Goal: Information Seeking & Learning: Find specific fact

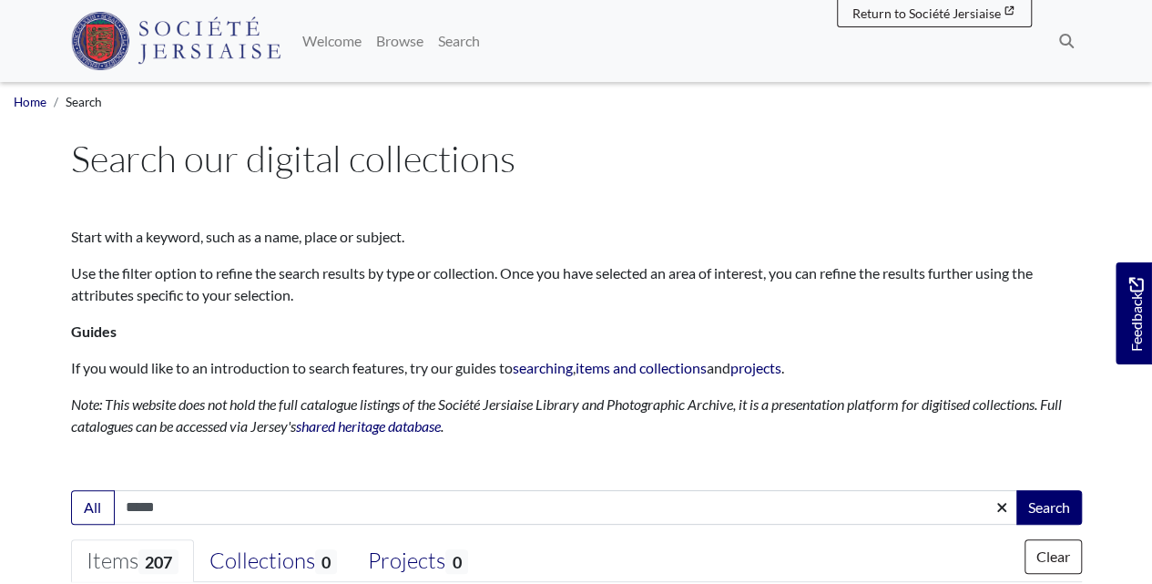
drag, startPoint x: 197, startPoint y: 501, endPoint x: -6, endPoint y: 503, distance: 203.0
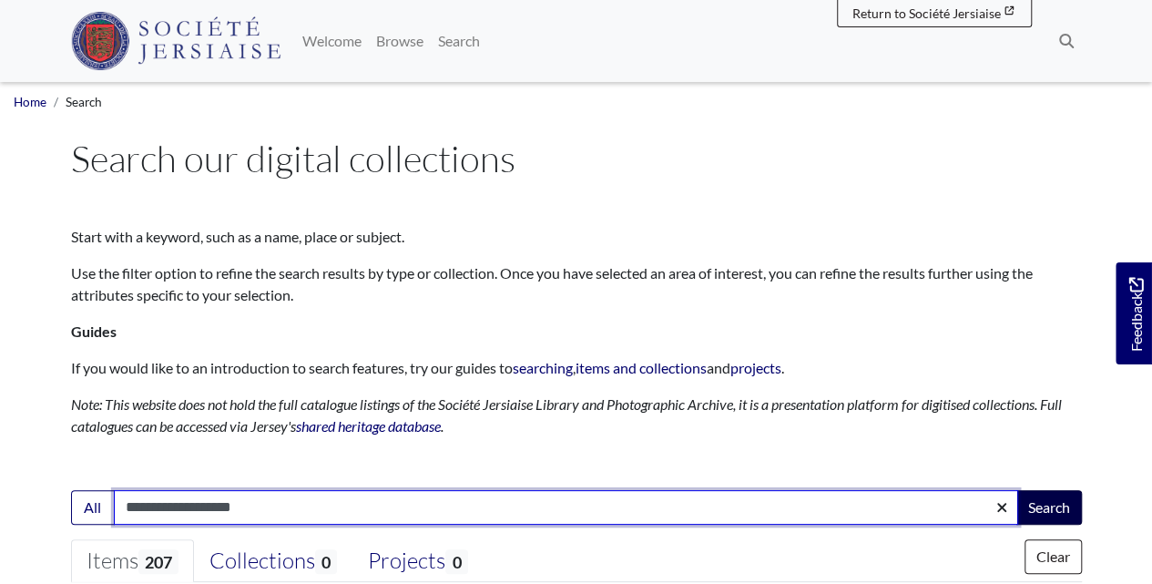
type input "**********"
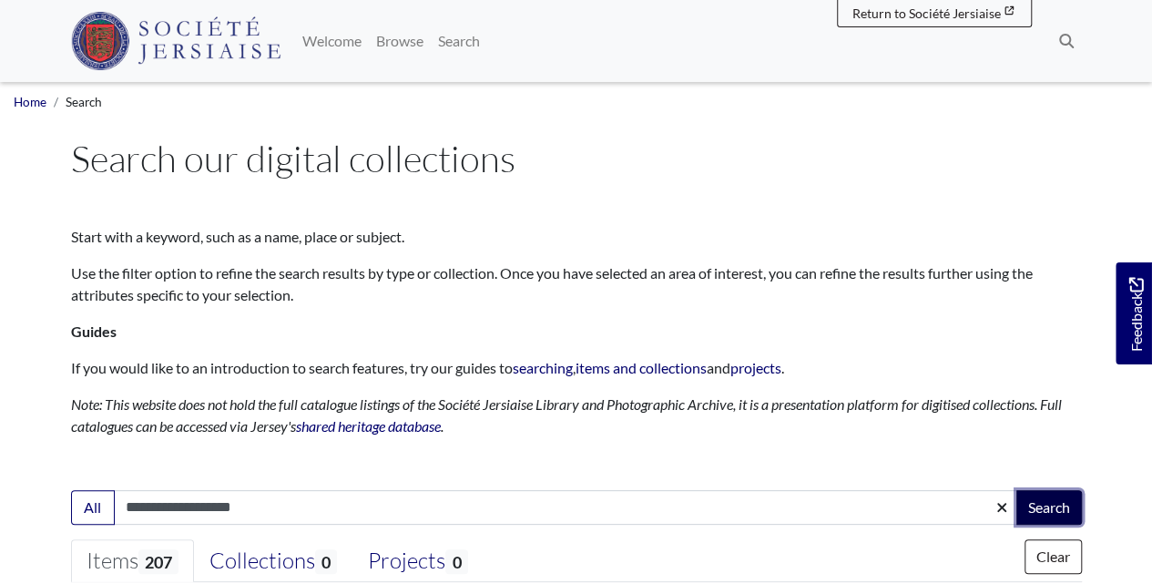
click at [1055, 505] on button "Search" at bounding box center [1049, 507] width 66 height 35
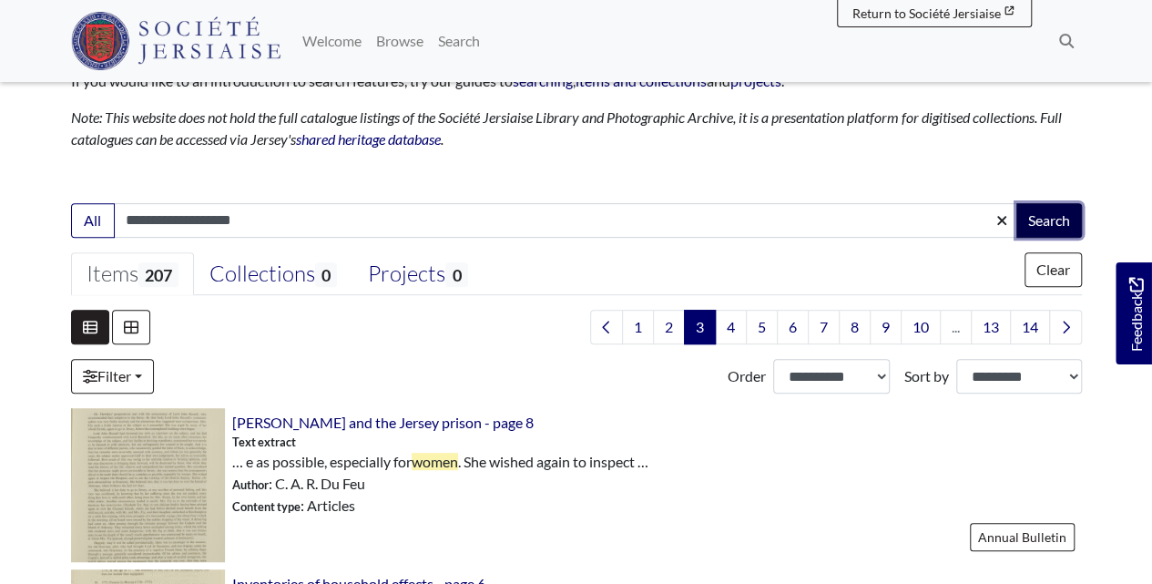
scroll to position [364, 0]
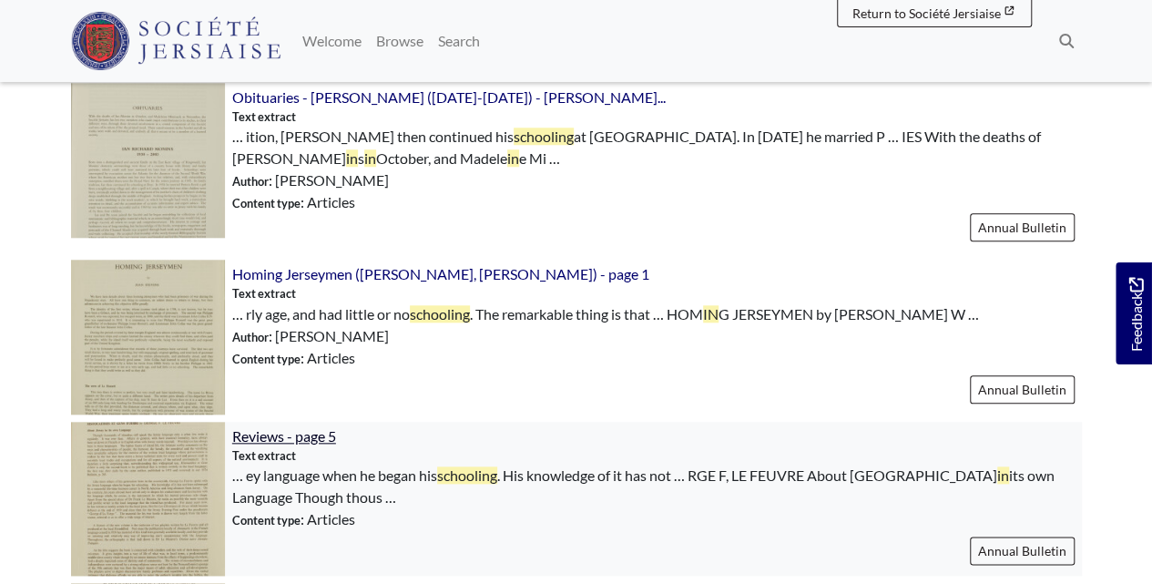
scroll to position [971, 0]
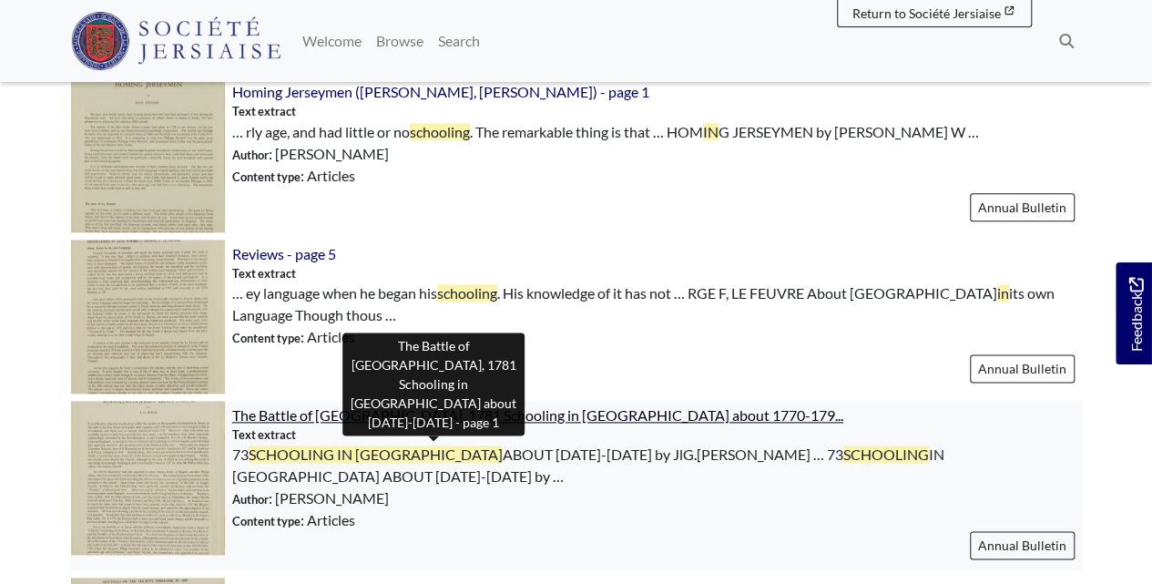
click at [339, 412] on span "The Battle of Jersey, 1781 Schooling in Jersey about 1770-179..." at bounding box center [537, 414] width 611 height 17
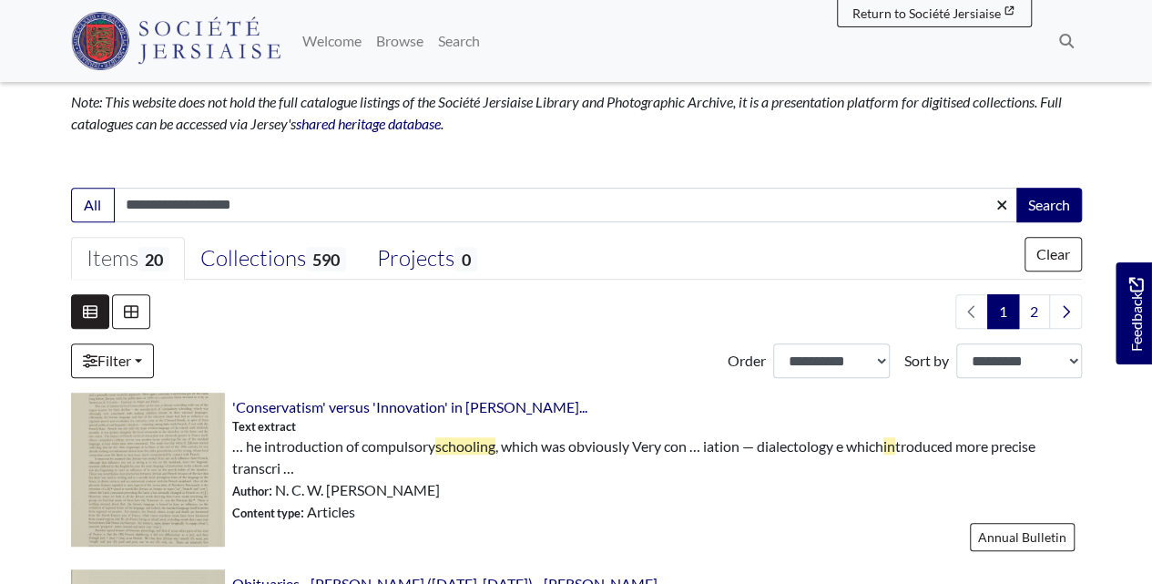
scroll to position [364, 0]
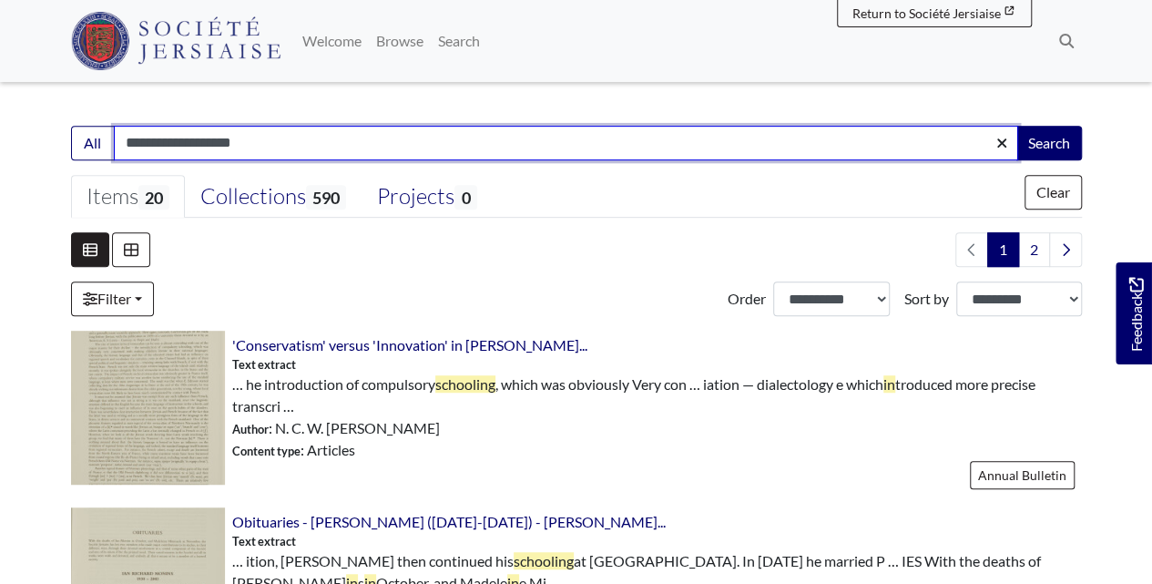
type input "**********"
click at [1016, 126] on button "Search" at bounding box center [1049, 143] width 66 height 35
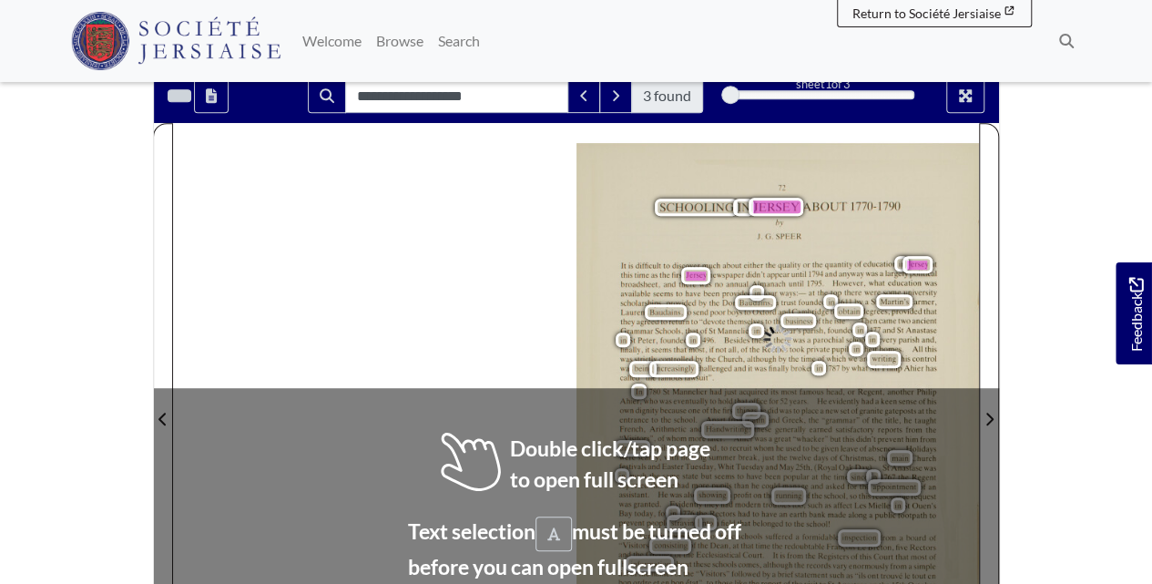
scroll to position [182, 0]
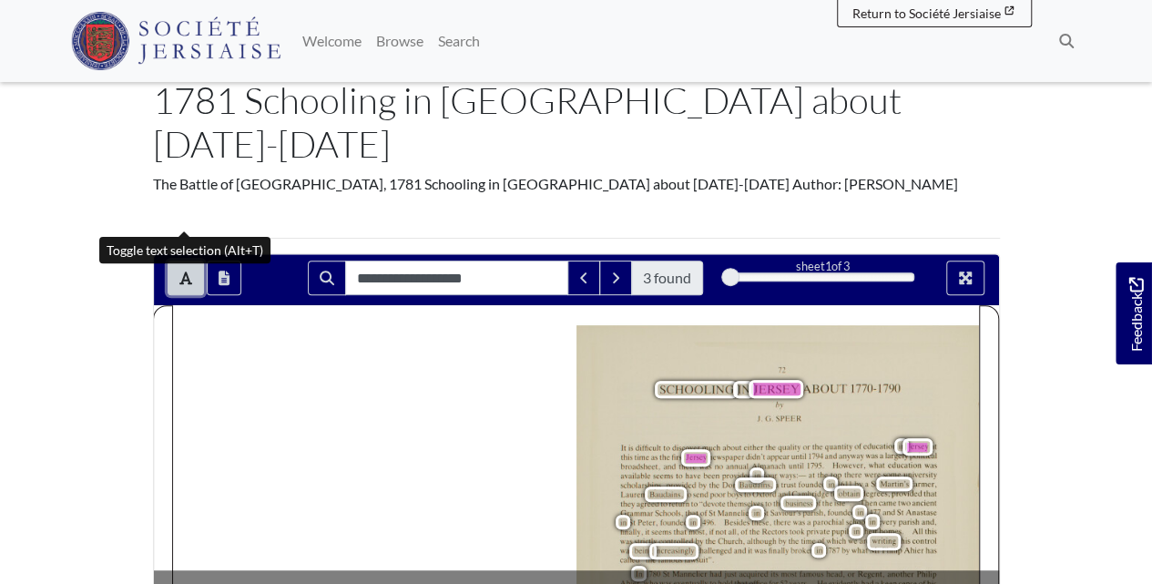
drag, startPoint x: 190, startPoint y: 214, endPoint x: 188, endPoint y: 231, distance: 17.5
click at [190, 260] on button "Toggle text selection (Alt+T)" at bounding box center [186, 277] width 36 height 35
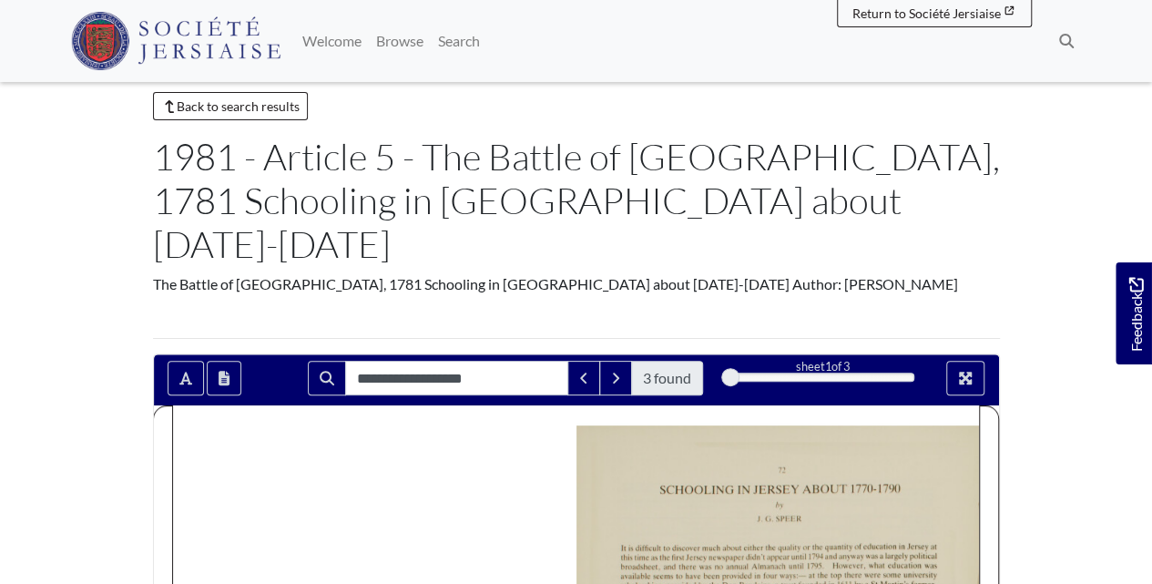
scroll to position [60, 0]
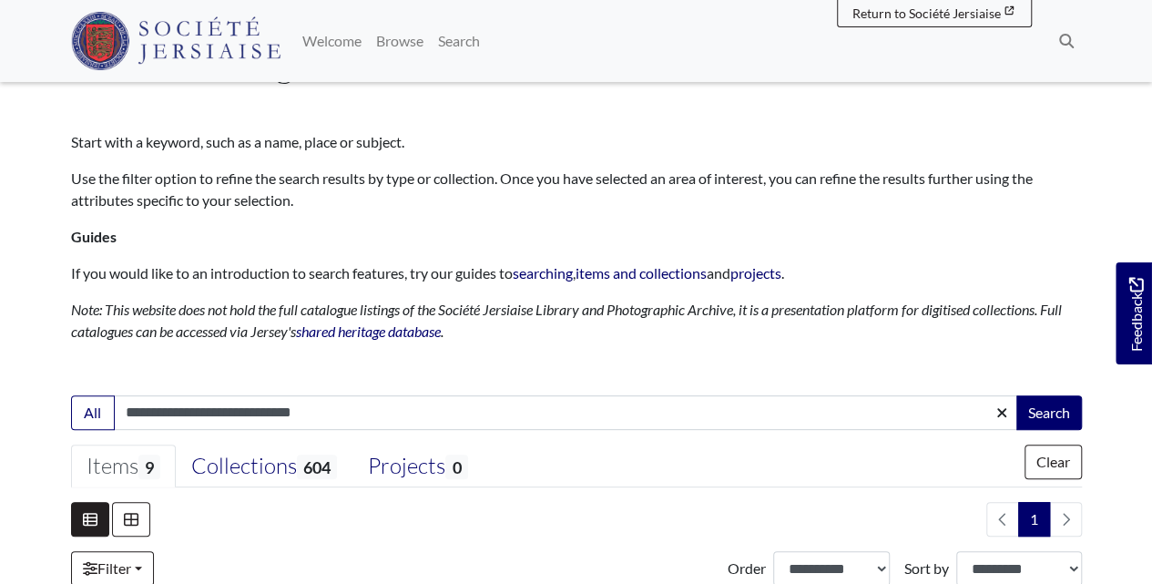
scroll to position [364, 0]
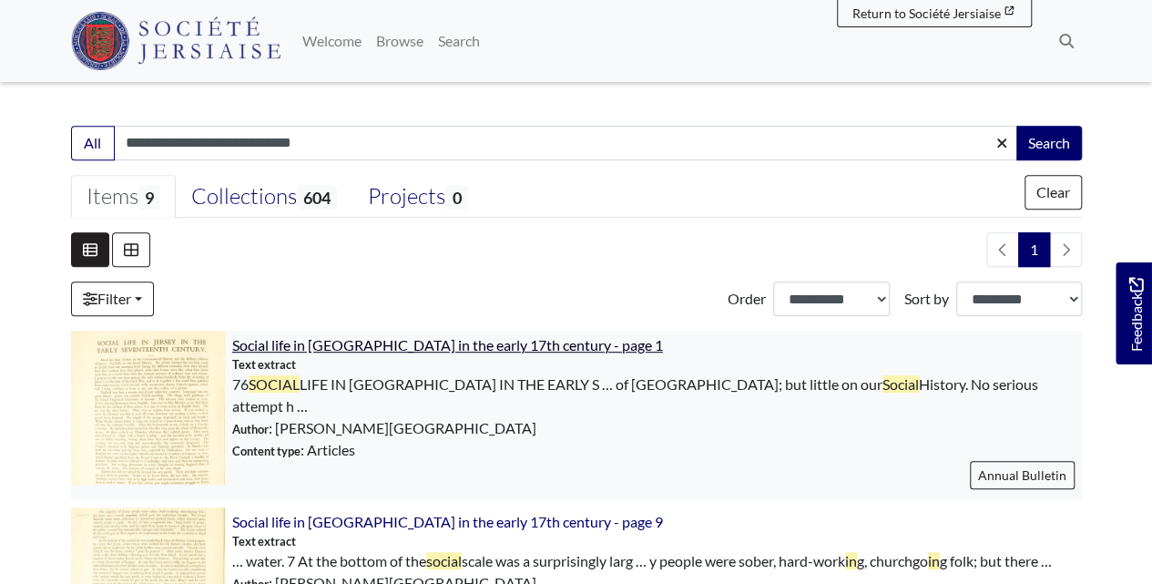
click at [522, 341] on span "Social life in Jersey in the early 17th century - page 1" at bounding box center [447, 344] width 431 height 17
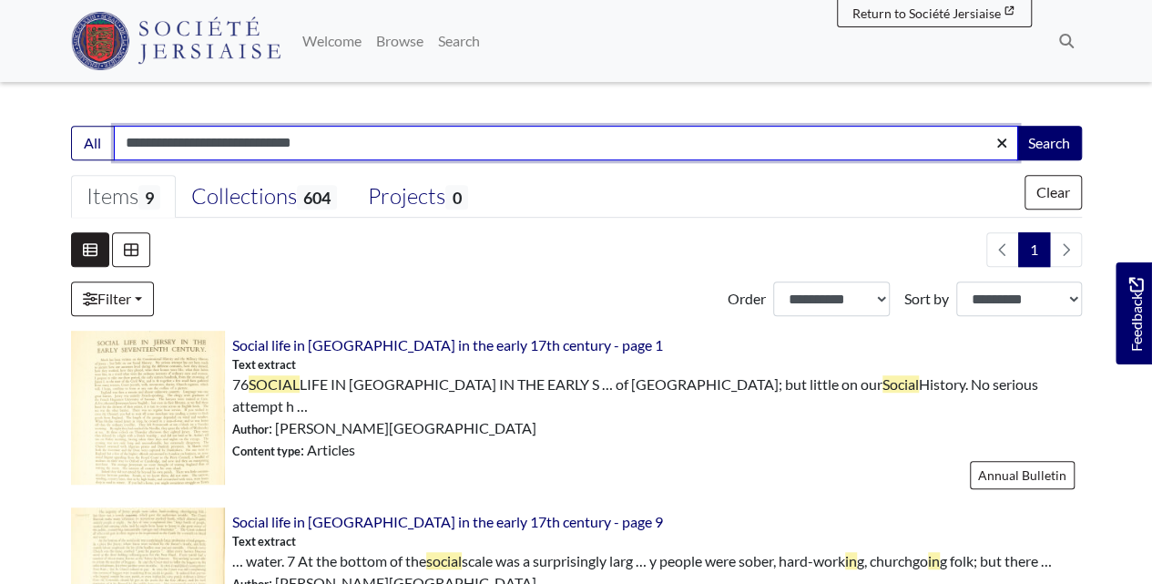
drag, startPoint x: 275, startPoint y: 140, endPoint x: -145, endPoint y: 142, distance: 419.7
type input "*********"
click at [1016, 126] on button "Search" at bounding box center [1049, 143] width 66 height 35
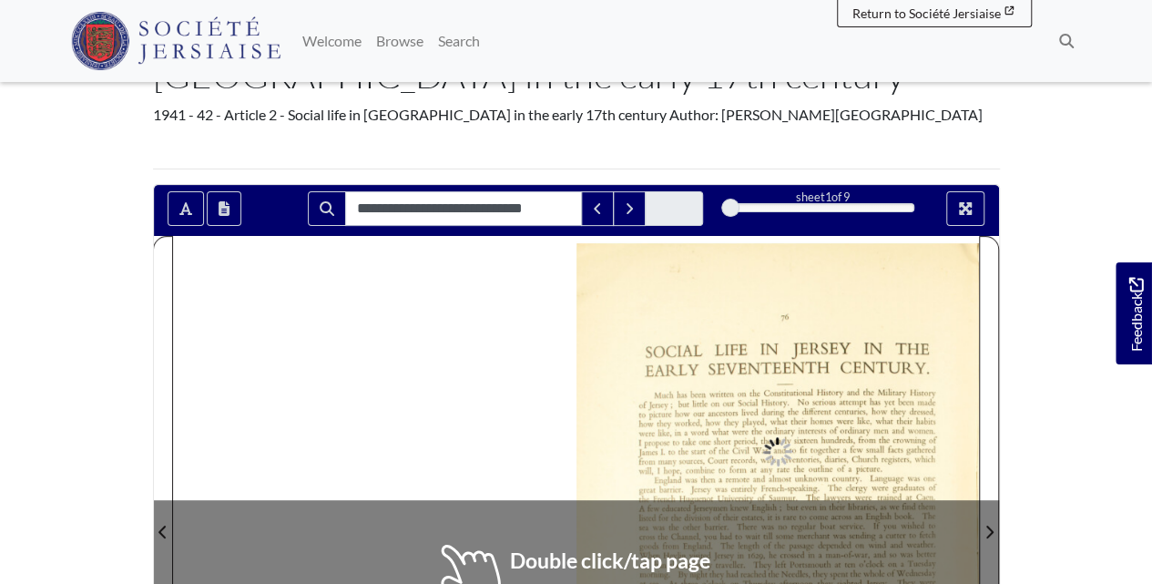
scroll to position [242, 0]
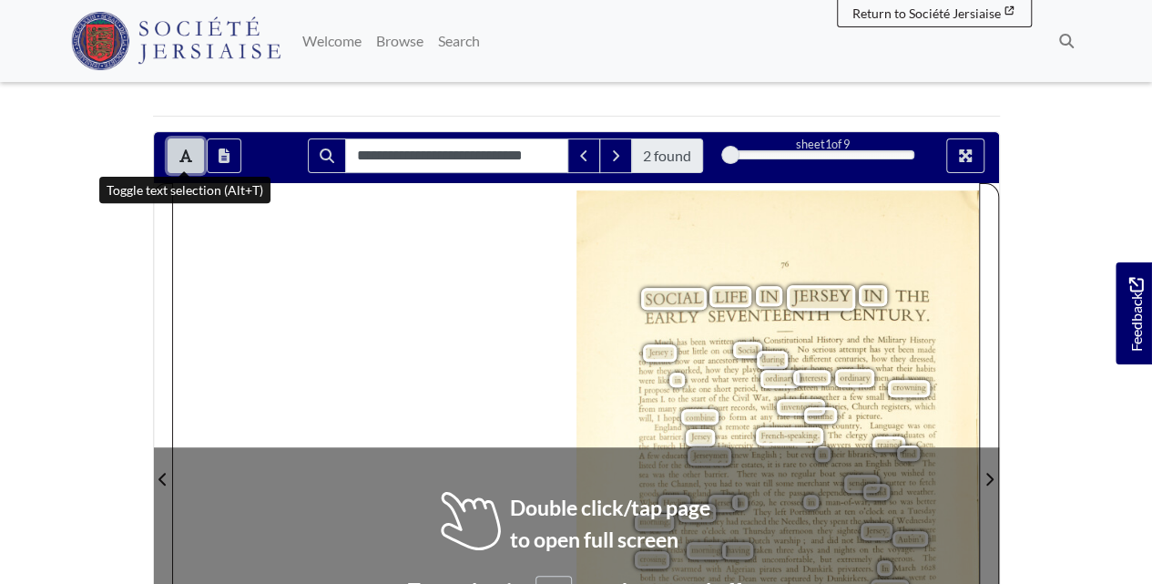
click at [182, 151] on icon "Toggle text selection (Alt+T)" at bounding box center [185, 155] width 13 height 15
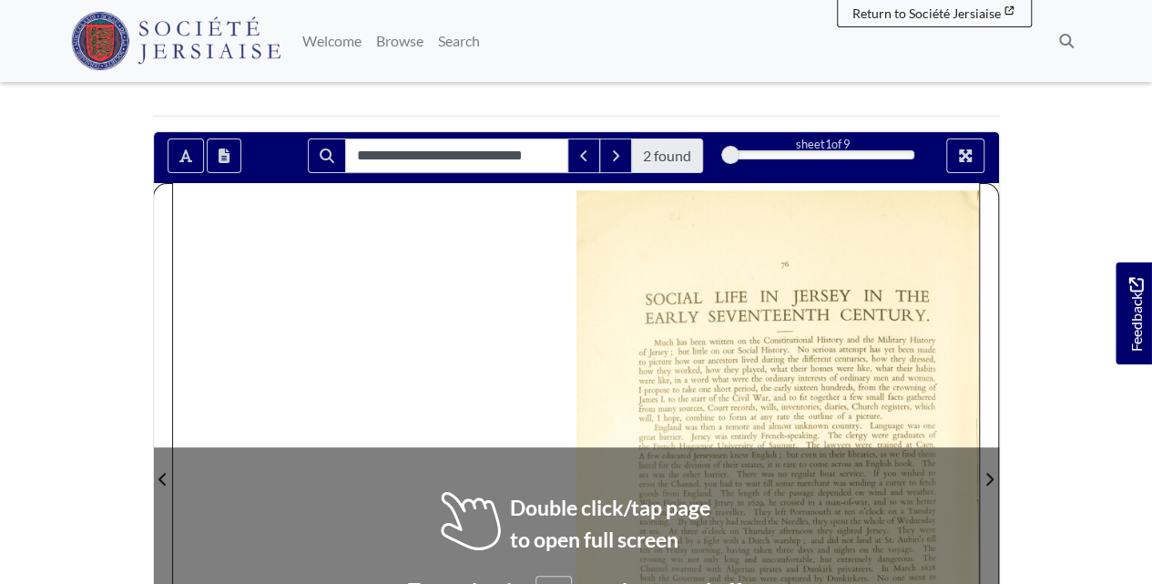
click at [430, 343] on div at bounding box center [576, 468] width 806 height 570
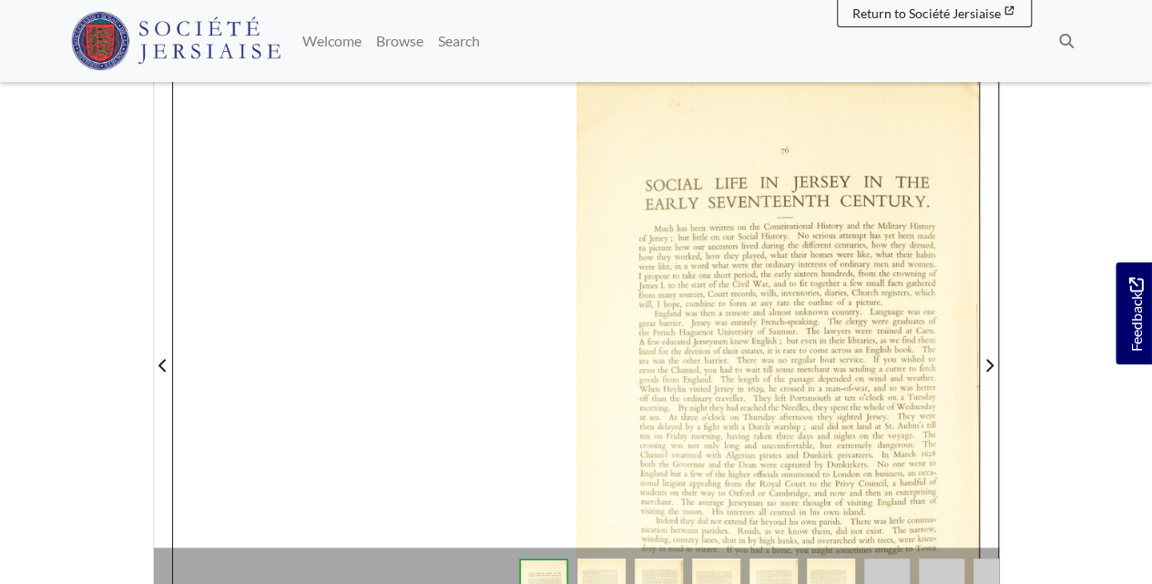
scroll to position [364, 0]
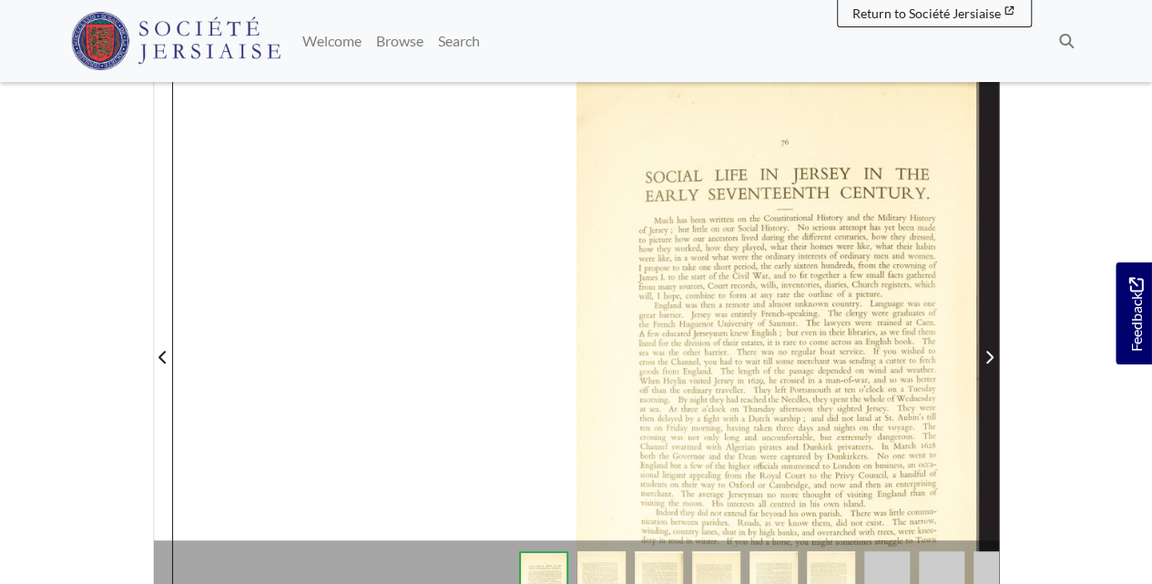
click at [989, 331] on span "Next Page" at bounding box center [989, 346] width 18 height 568
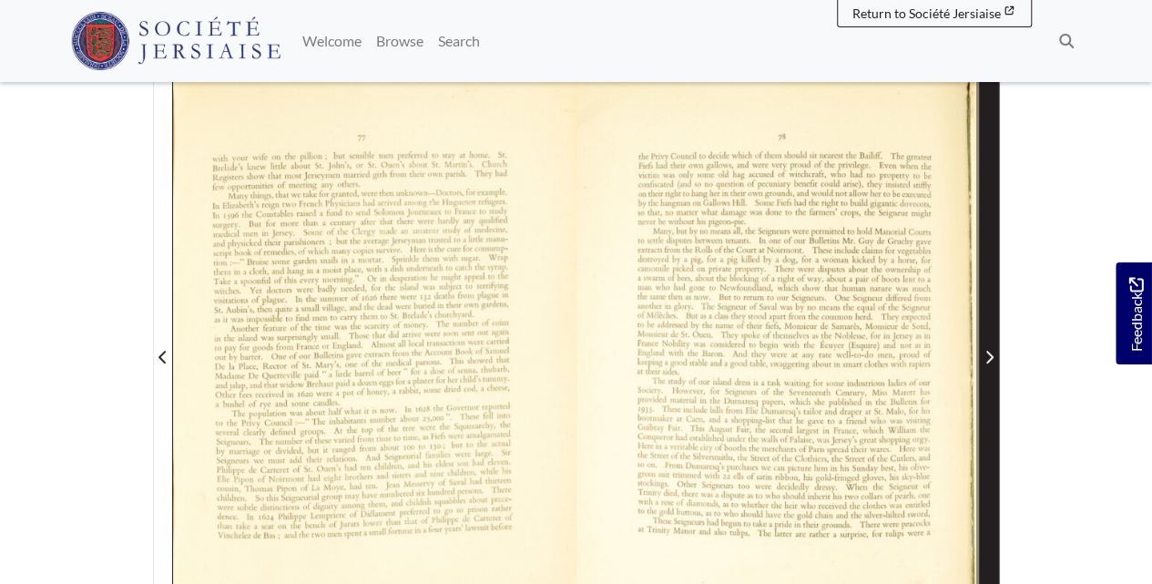
click at [989, 333] on span "Next Page" at bounding box center [989, 346] width 18 height 568
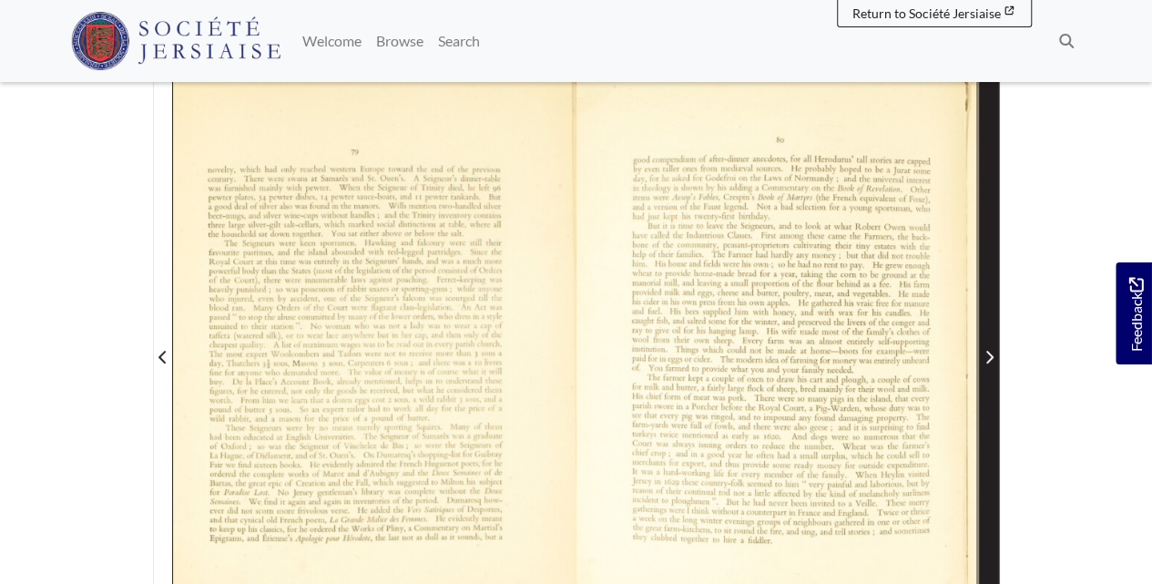
click at [989, 333] on span "Next Page" at bounding box center [989, 346] width 18 height 568
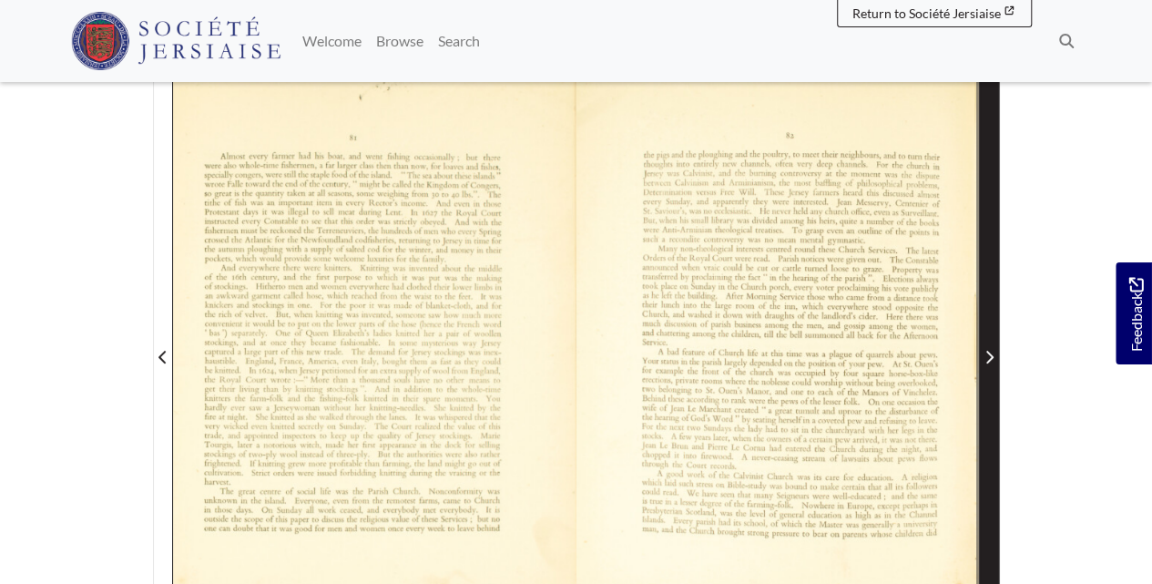
click at [989, 333] on span "Next Page" at bounding box center [989, 346] width 18 height 568
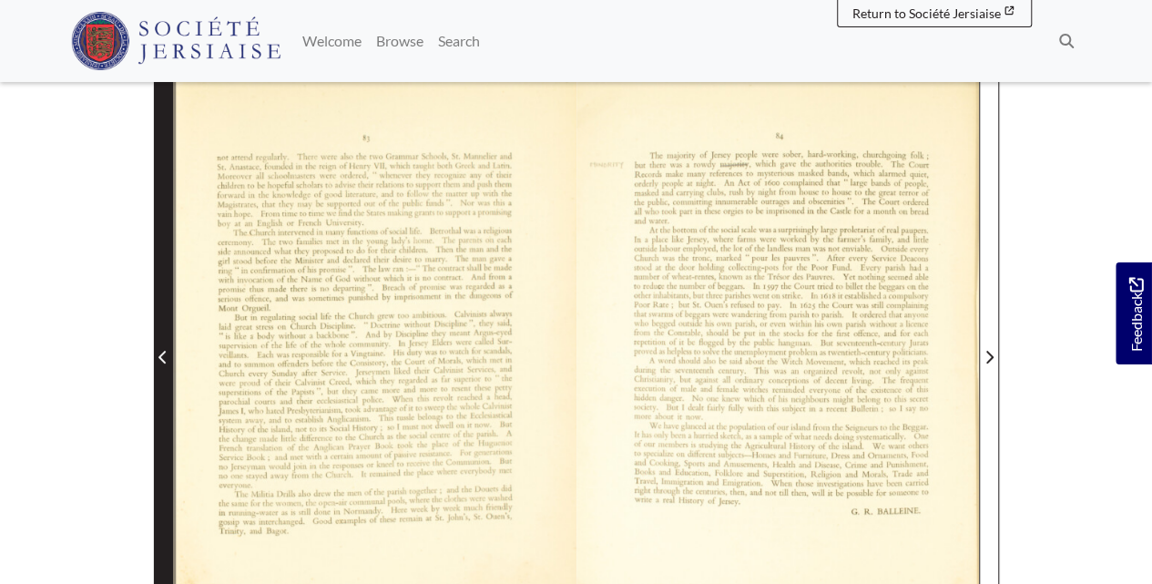
click at [162, 359] on icon "Previous Page" at bounding box center [162, 357] width 9 height 15
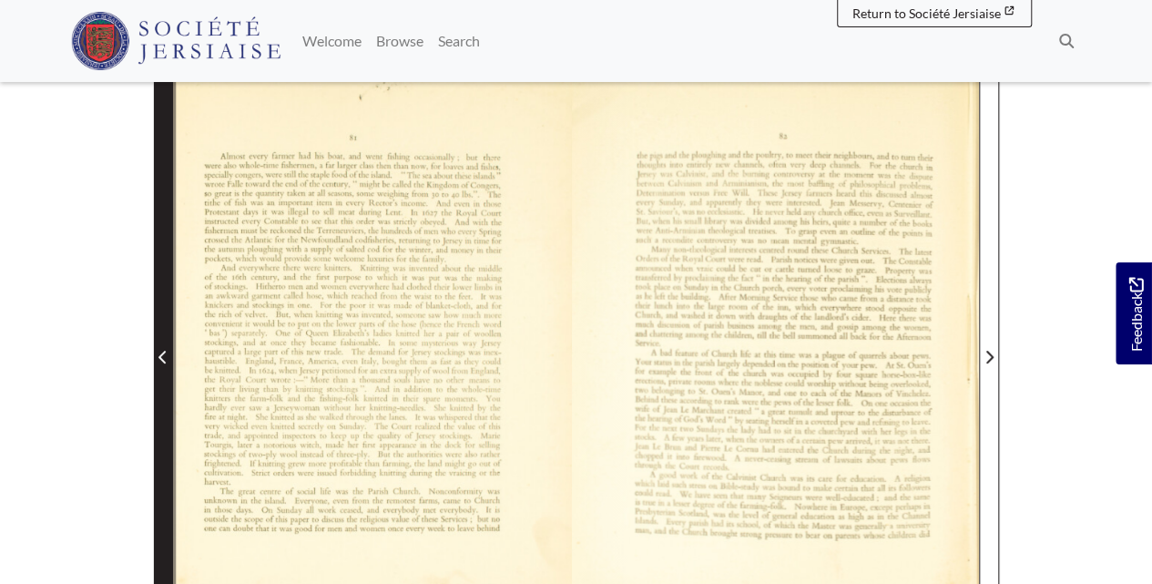
click at [162, 359] on icon "Previous Page" at bounding box center [162, 357] width 9 height 15
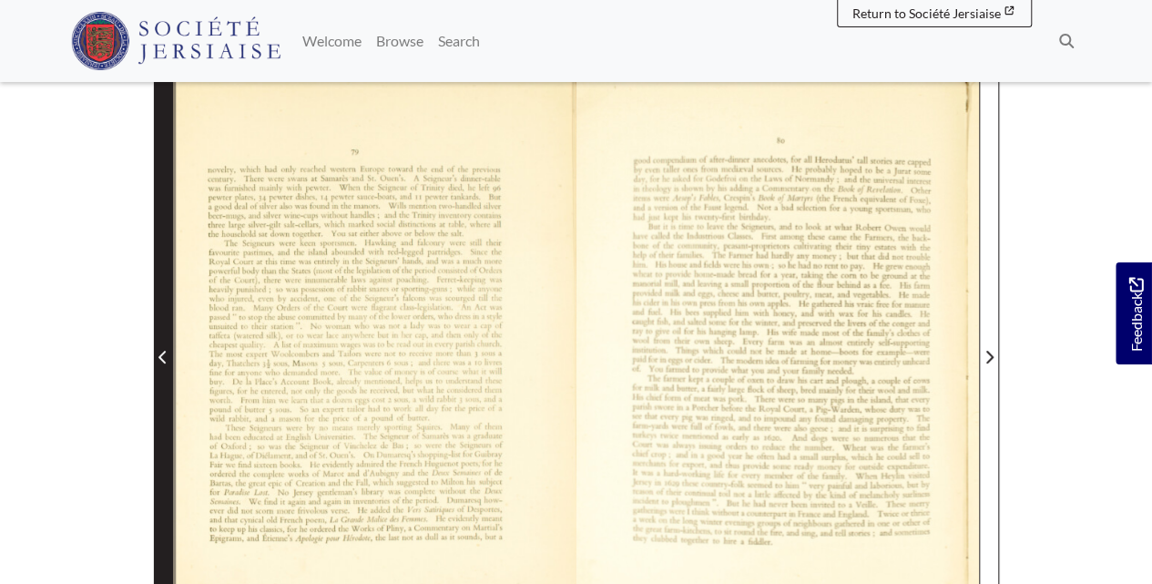
click at [162, 359] on icon "Previous Page" at bounding box center [162, 357] width 9 height 15
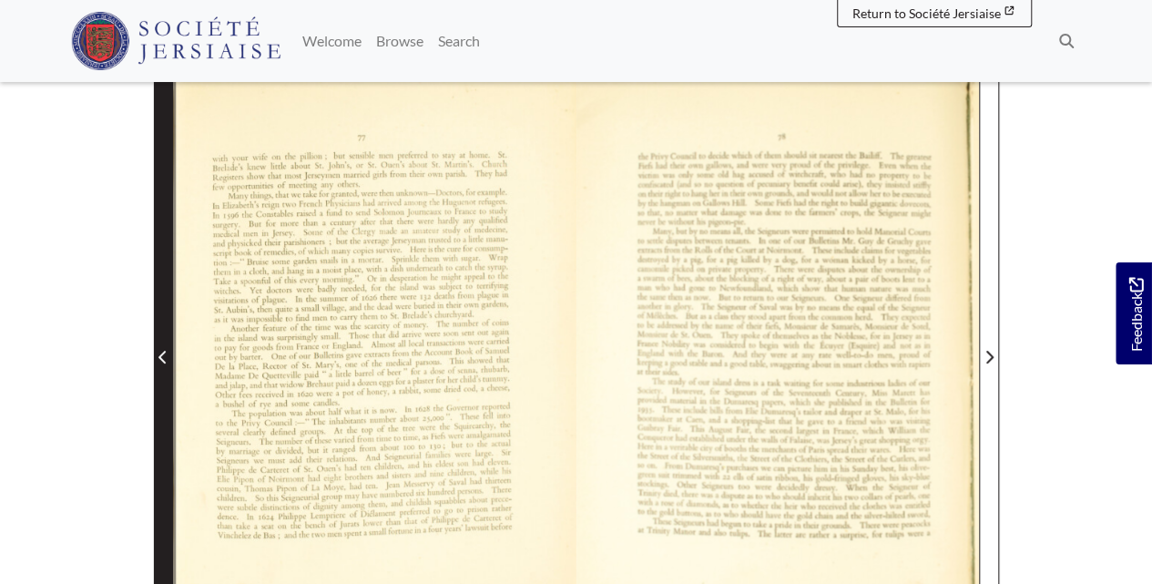
click at [162, 359] on icon "Previous Page" at bounding box center [162, 357] width 9 height 15
click at [162, 360] on icon "Previous Page" at bounding box center [162, 357] width 9 height 15
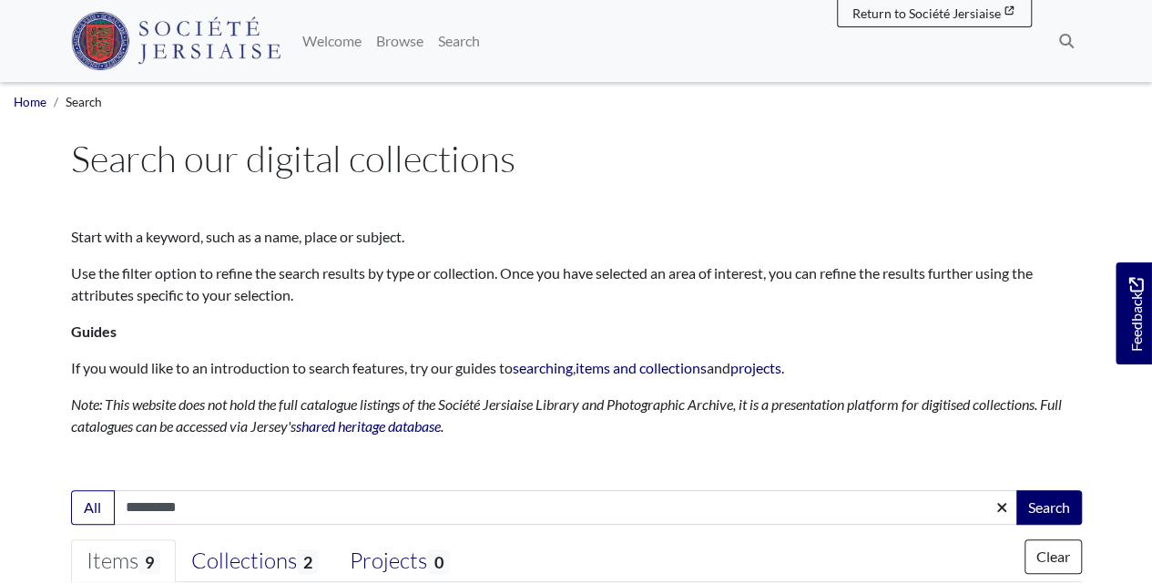
drag, startPoint x: 245, startPoint y: 519, endPoint x: 12, endPoint y: 510, distance: 233.3
type input "**********"
click at [1016, 490] on button "Search" at bounding box center [1049, 507] width 66 height 35
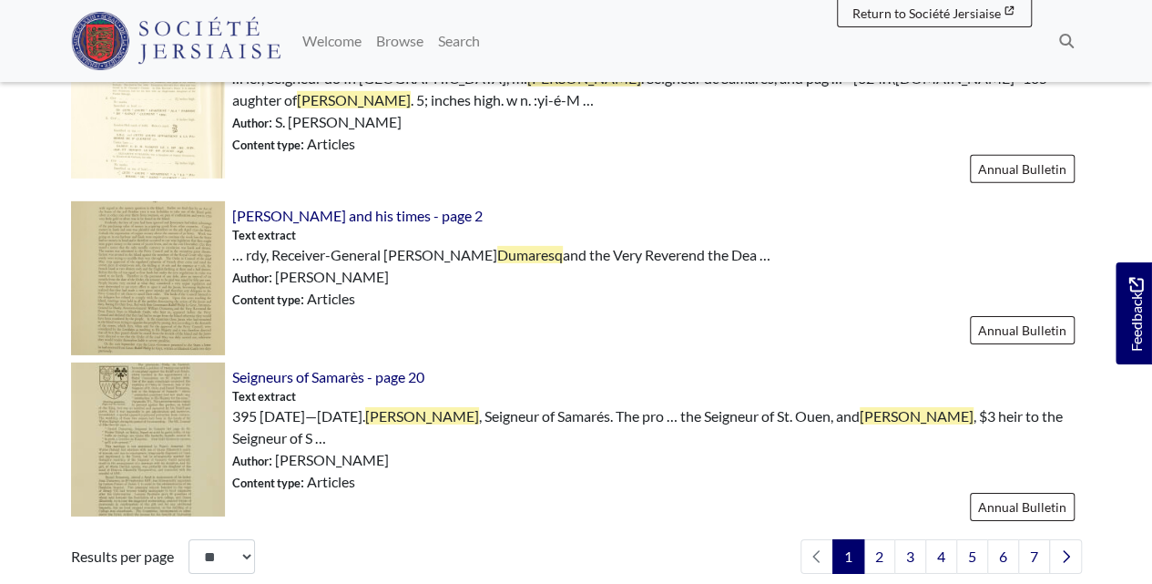
scroll to position [2913, 0]
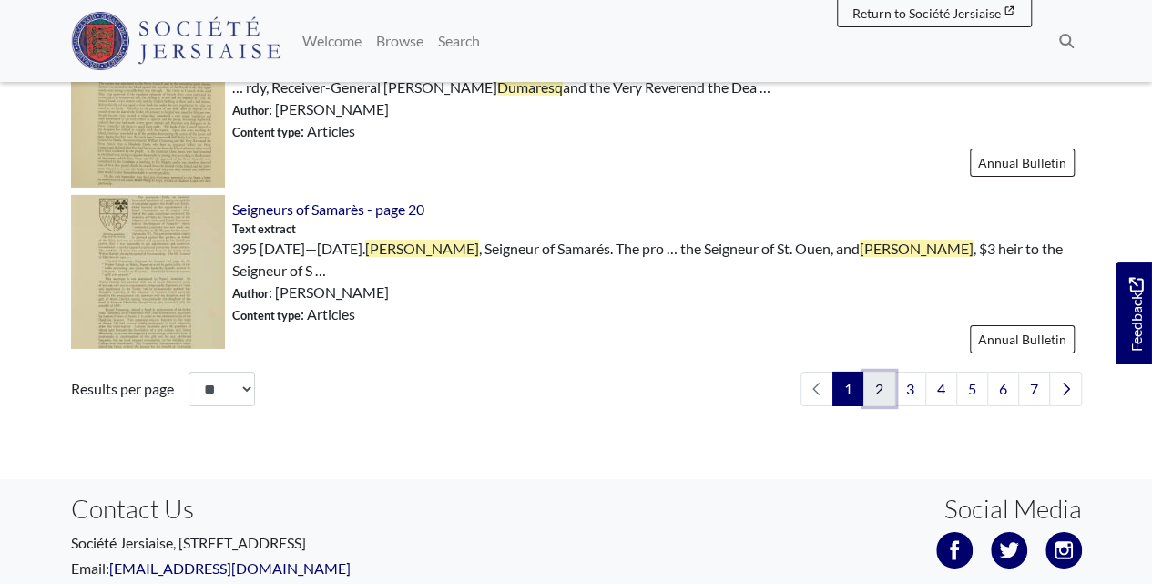
click at [883, 371] on link "2" at bounding box center [879, 388] width 32 height 35
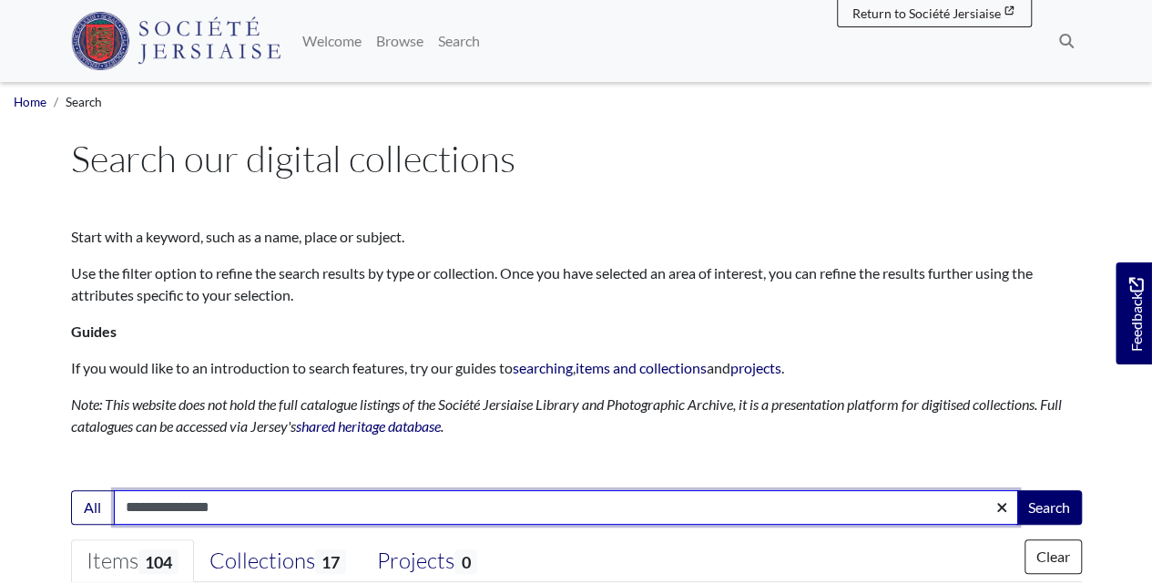
drag, startPoint x: 264, startPoint y: 503, endPoint x: -35, endPoint y: 495, distance: 298.7
type input "**********"
click at [1016, 490] on button "Search" at bounding box center [1049, 507] width 66 height 35
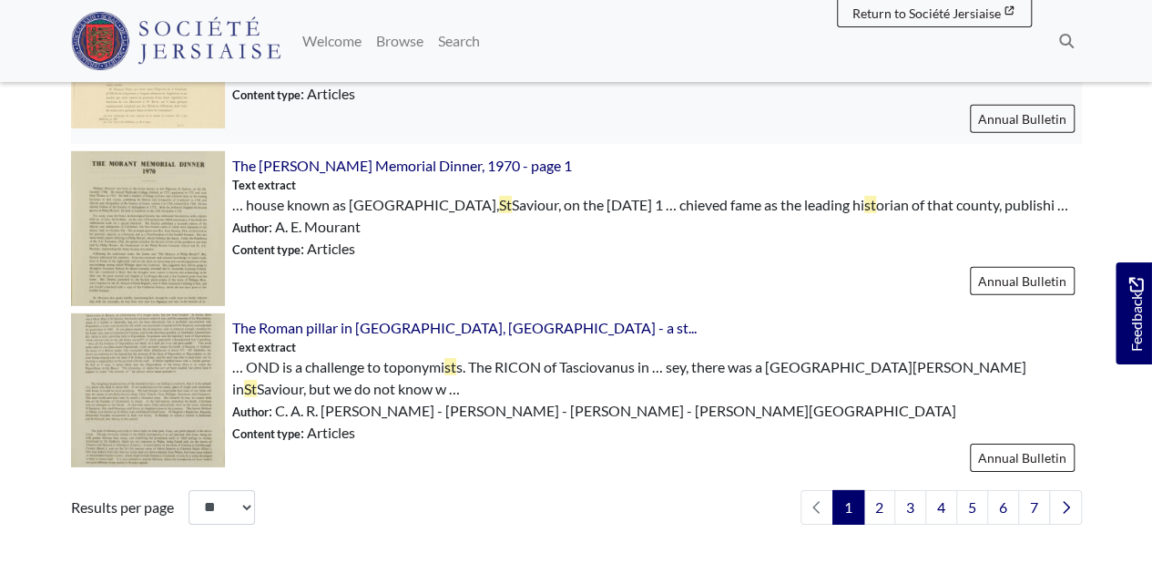
scroll to position [2883, 0]
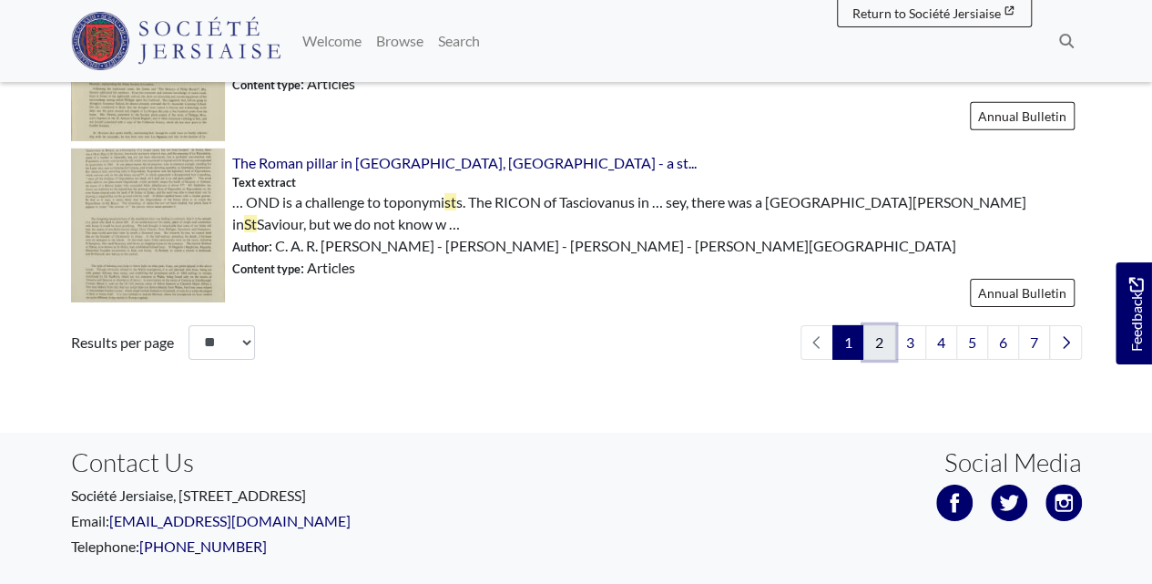
click at [883, 325] on link "2" at bounding box center [879, 342] width 32 height 35
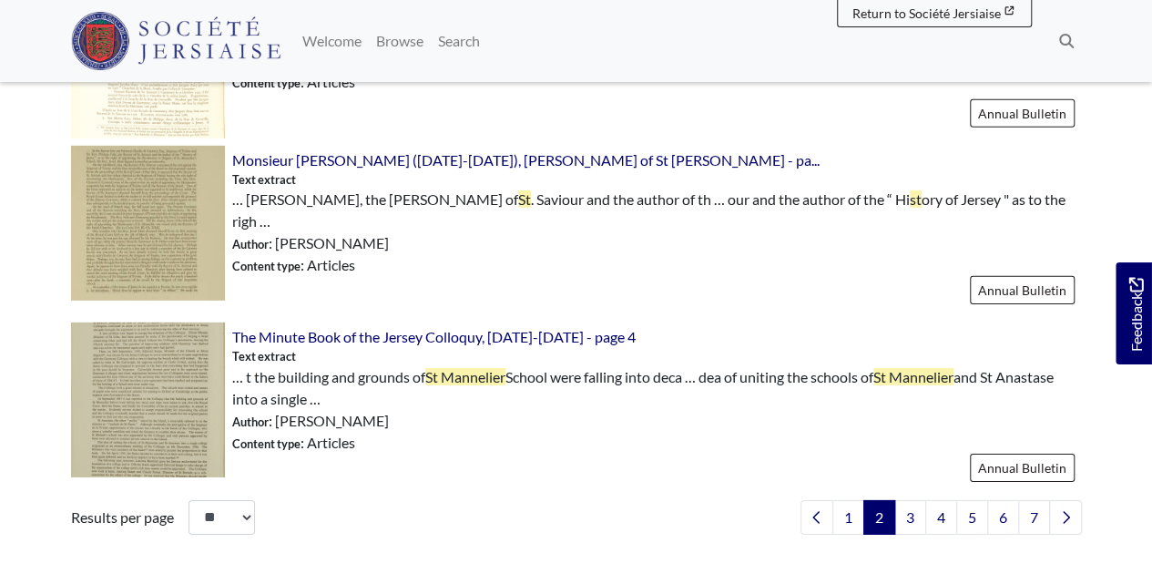
scroll to position [2731, 0]
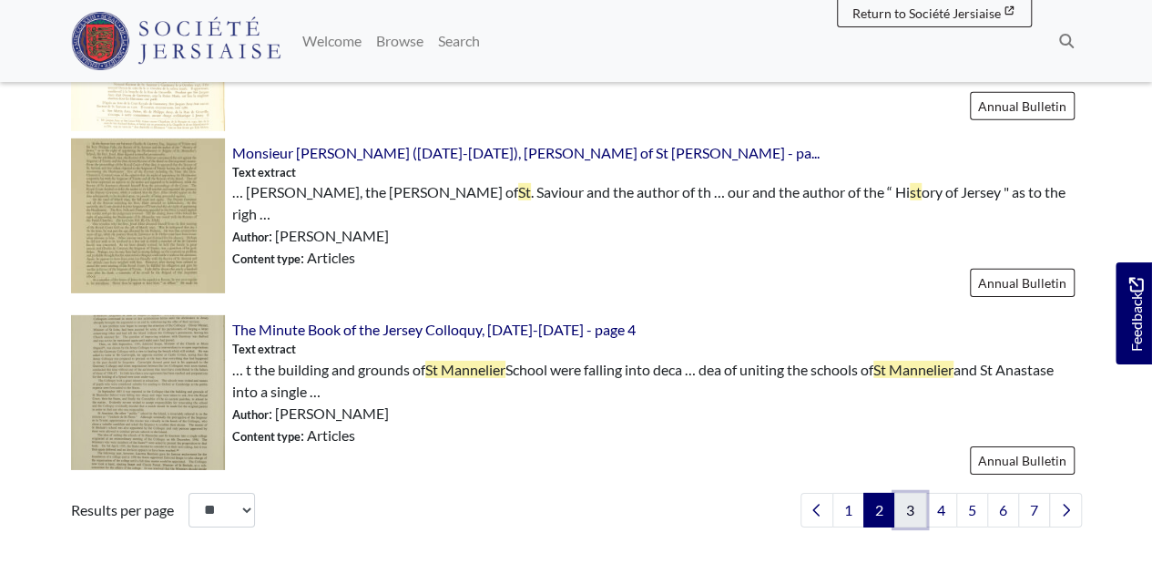
click at [904, 493] on link "3" at bounding box center [910, 510] width 32 height 35
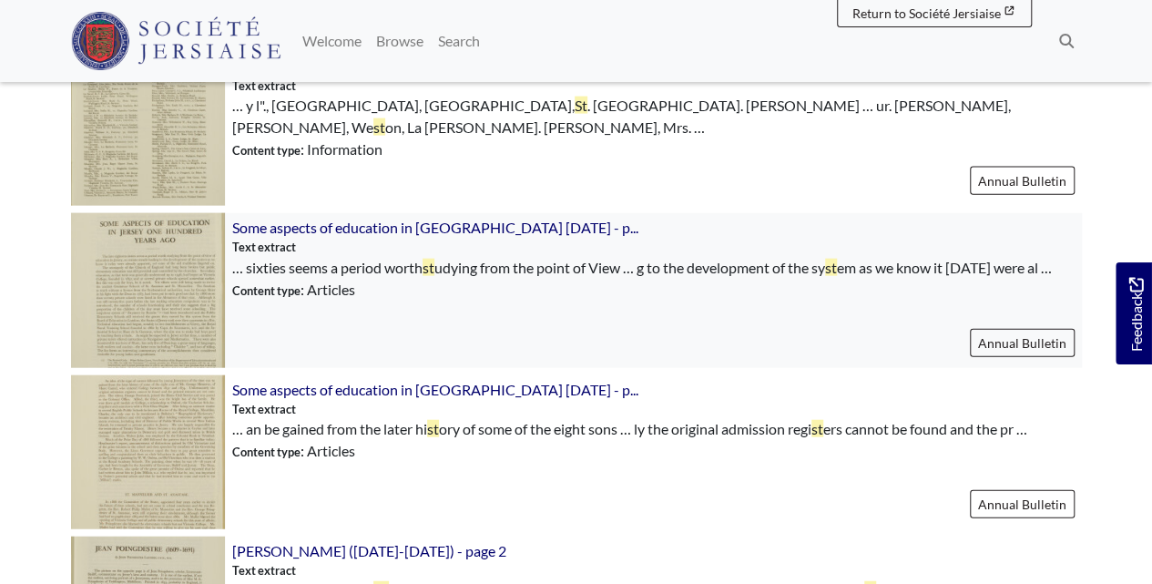
scroll to position [2063, 0]
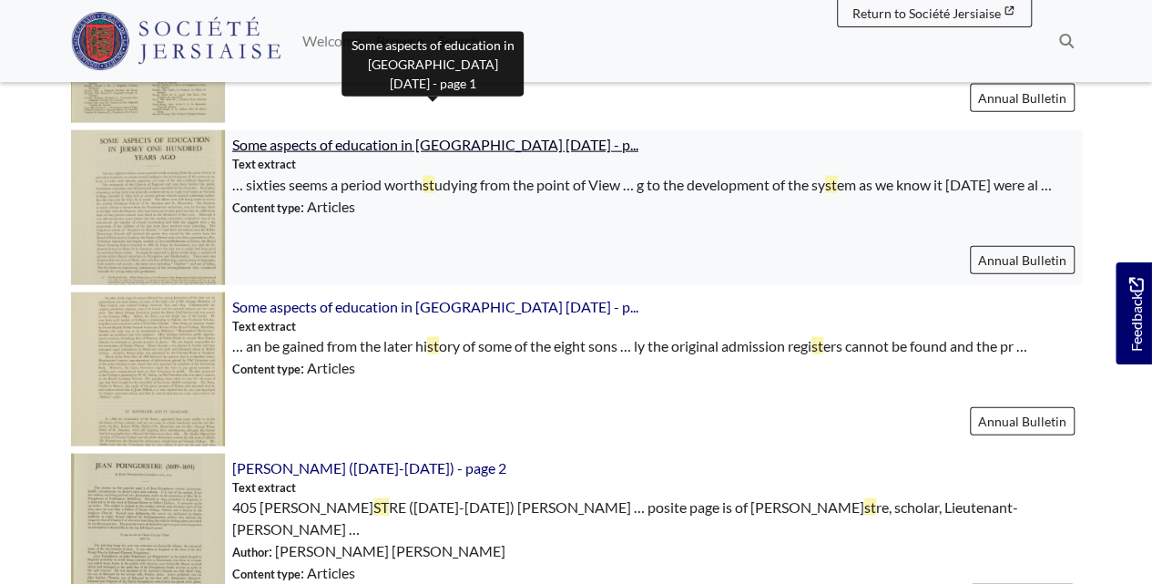
click at [371, 136] on span "Some aspects of education in Jersey one hundred years ago - p..." at bounding box center [435, 144] width 406 height 17
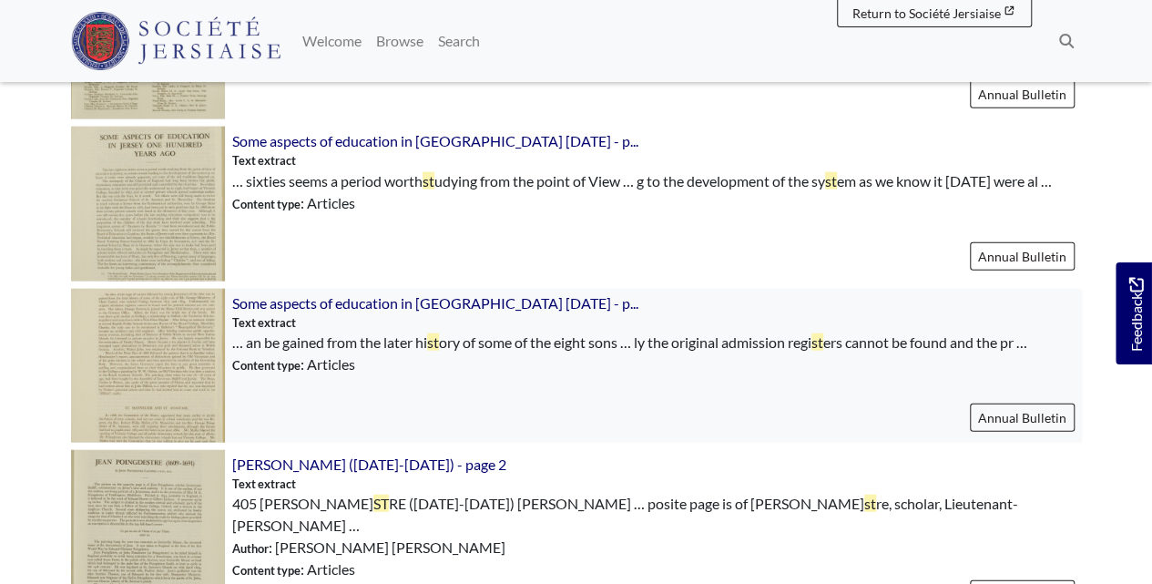
scroll to position [2306, 0]
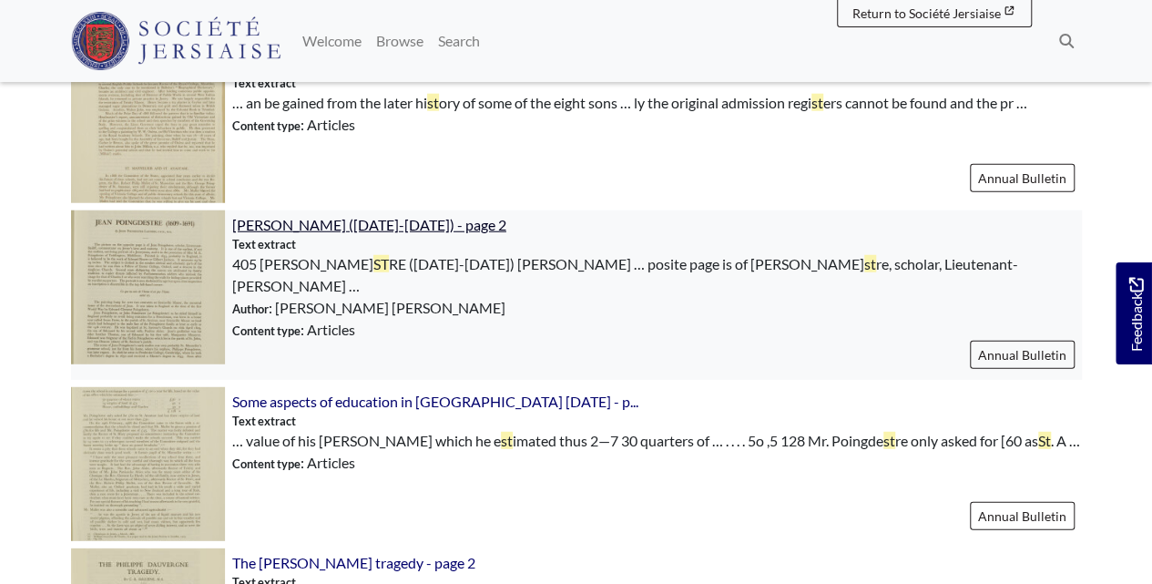
click at [410, 216] on span "Jean Poingdestre (1609-1691) - page 2" at bounding box center [369, 224] width 274 height 17
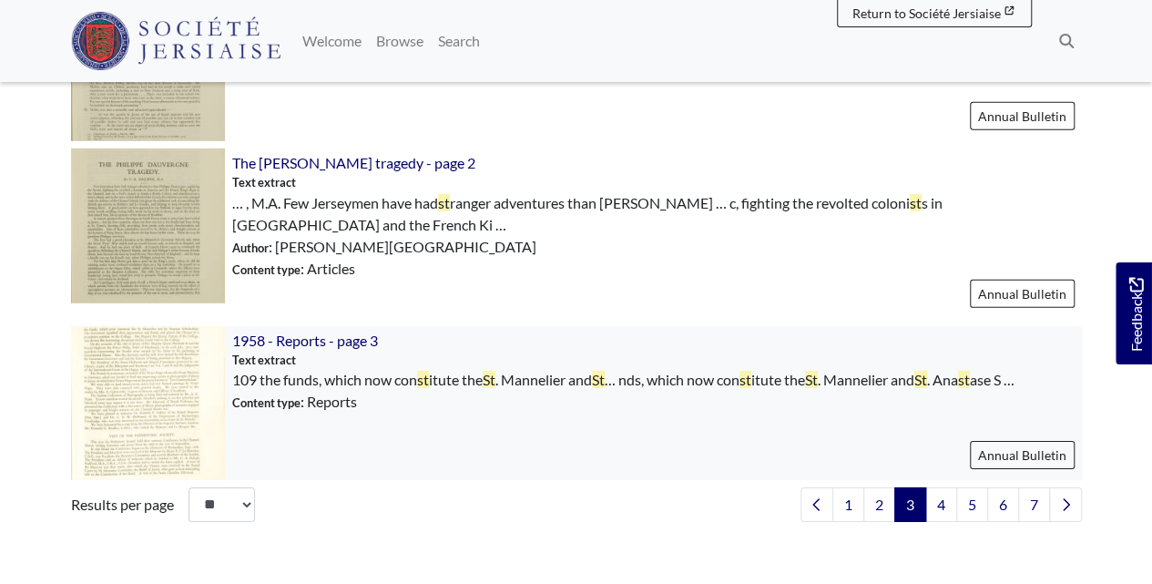
scroll to position [2731, 0]
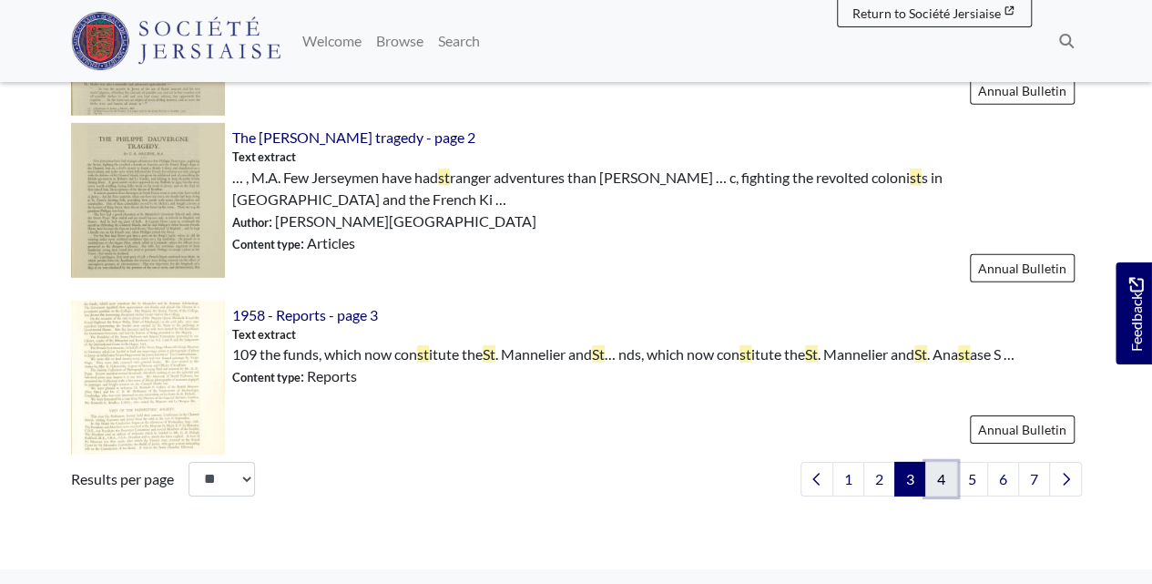
click at [936, 462] on link "4" at bounding box center [941, 479] width 32 height 35
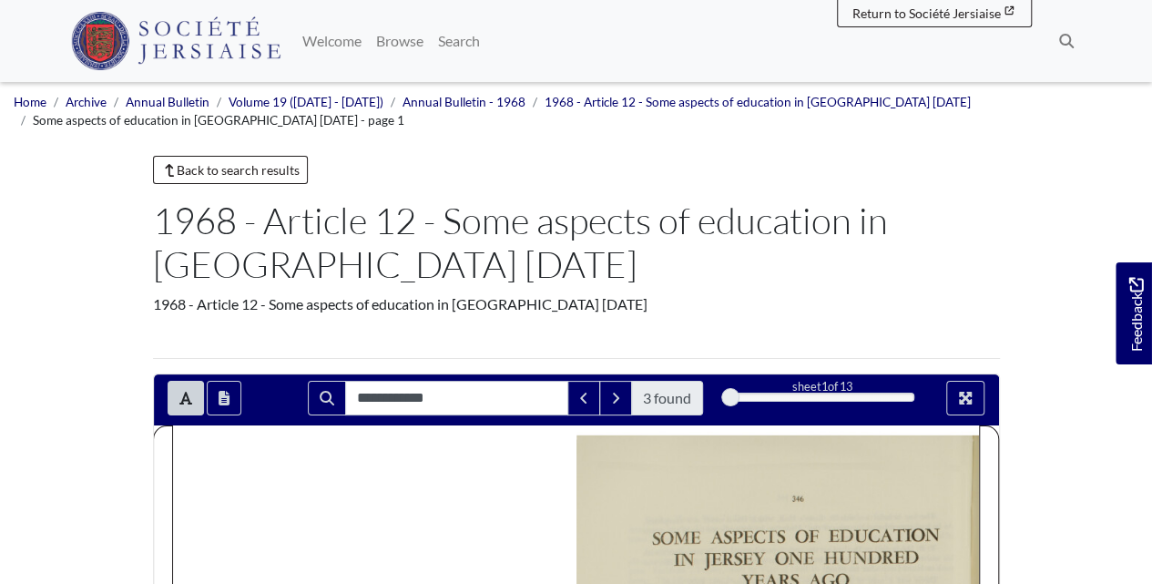
click at [202, 399] on div at bounding box center [224, 398] width 141 height 35
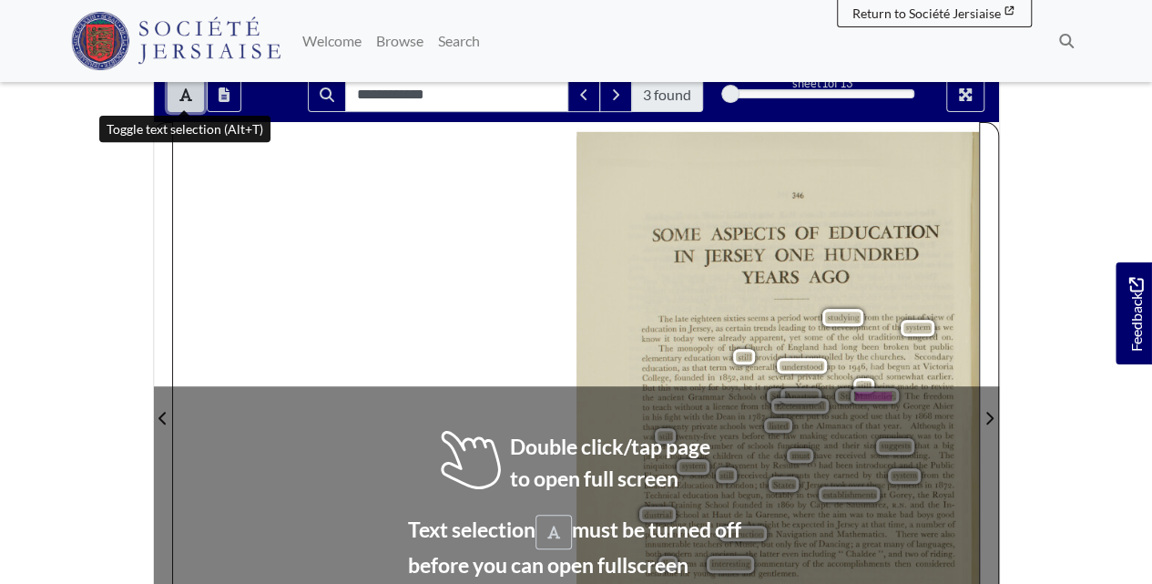
click at [186, 100] on button "Toggle text selection (Alt+T)" at bounding box center [186, 94] width 36 height 35
click at [370, 256] on div at bounding box center [576, 407] width 806 height 570
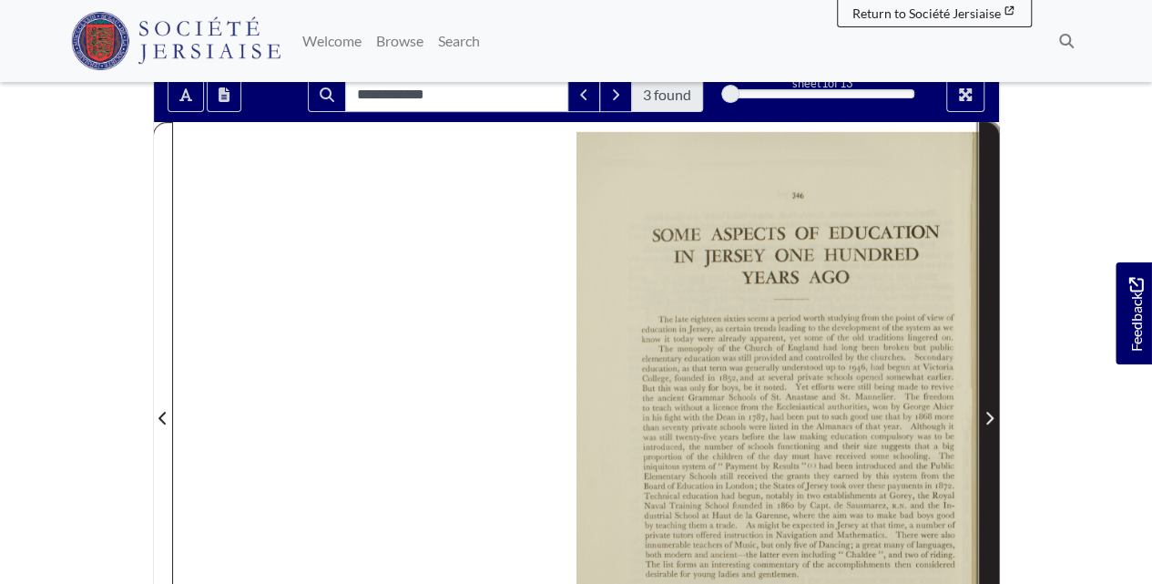
click at [992, 377] on span "Next Page" at bounding box center [989, 407] width 18 height 568
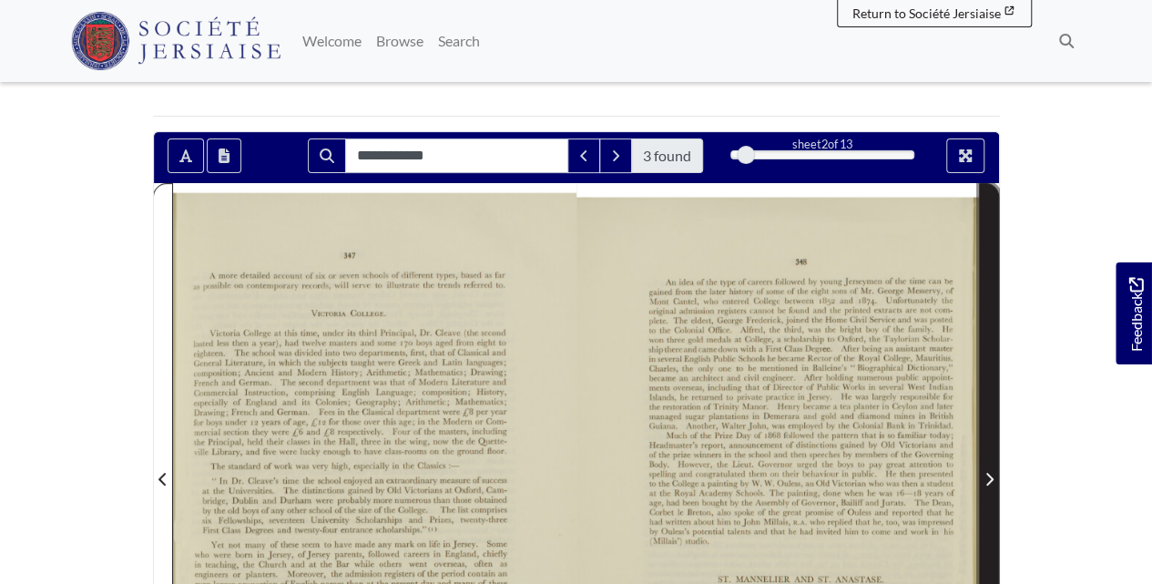
scroll to position [364, 0]
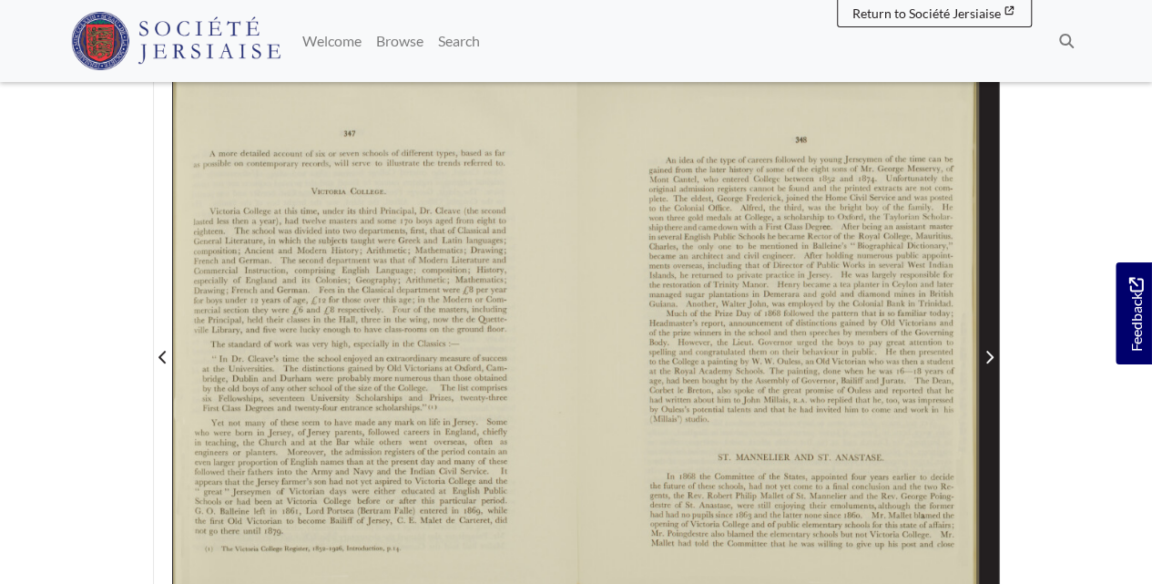
click at [988, 330] on span "Next Page" at bounding box center [989, 346] width 18 height 568
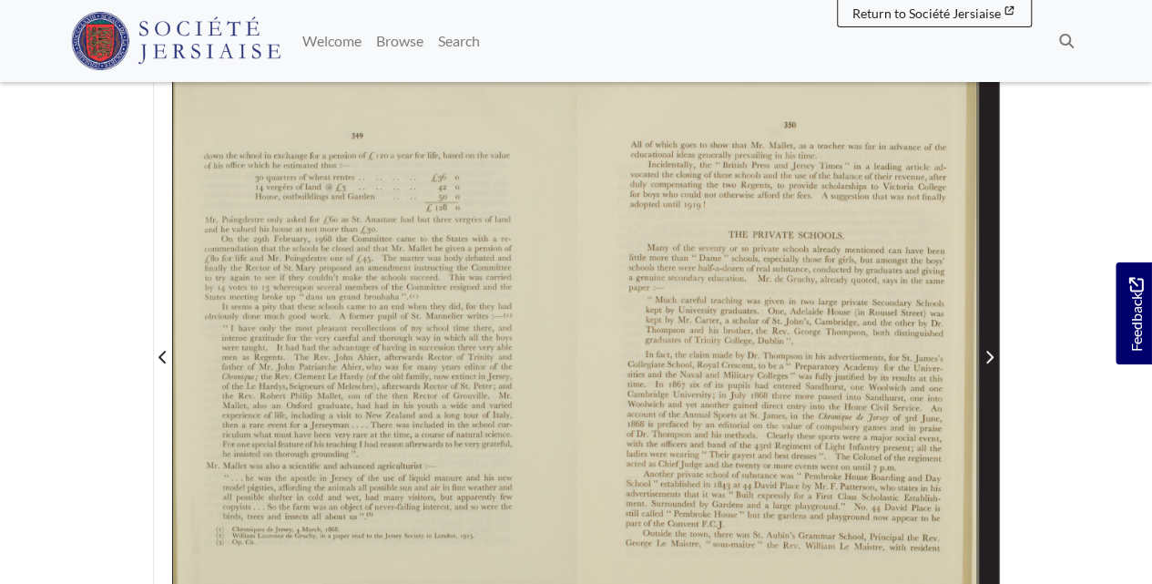
click at [988, 330] on span "Next Page" at bounding box center [989, 346] width 18 height 568
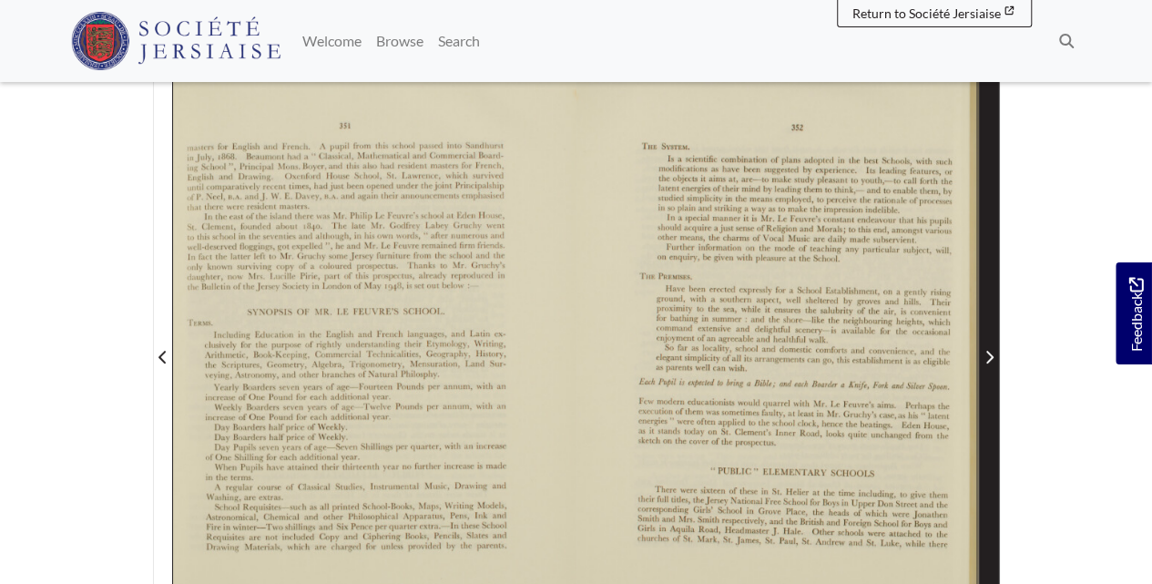
click at [988, 330] on span "Next Page" at bounding box center [989, 346] width 18 height 568
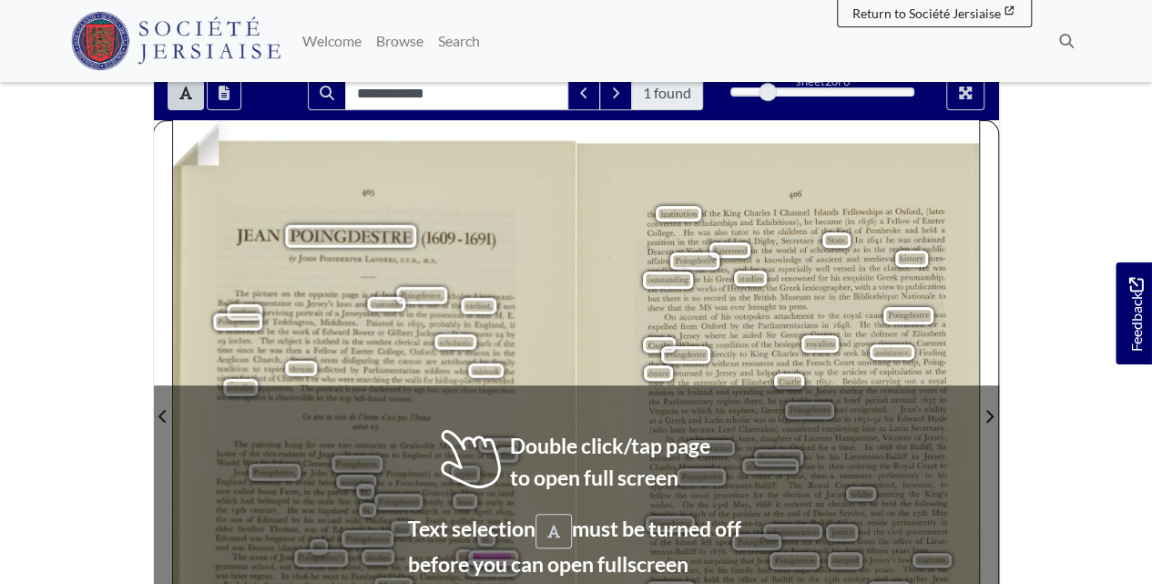
scroll to position [182, 0]
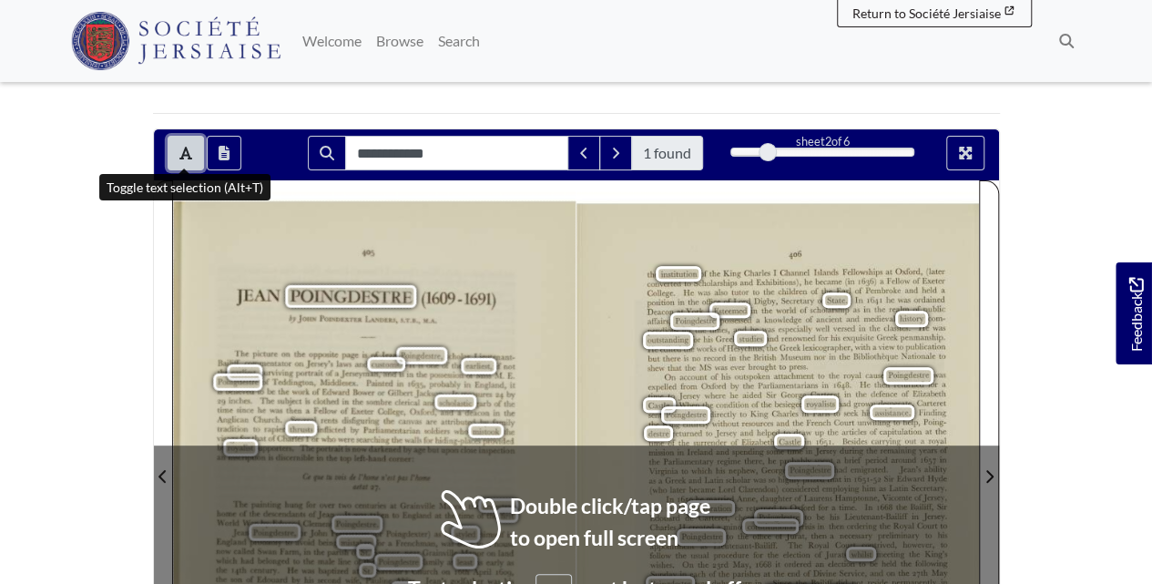
click at [180, 146] on icon "Toggle text selection (Alt+T)" at bounding box center [185, 153] width 13 height 15
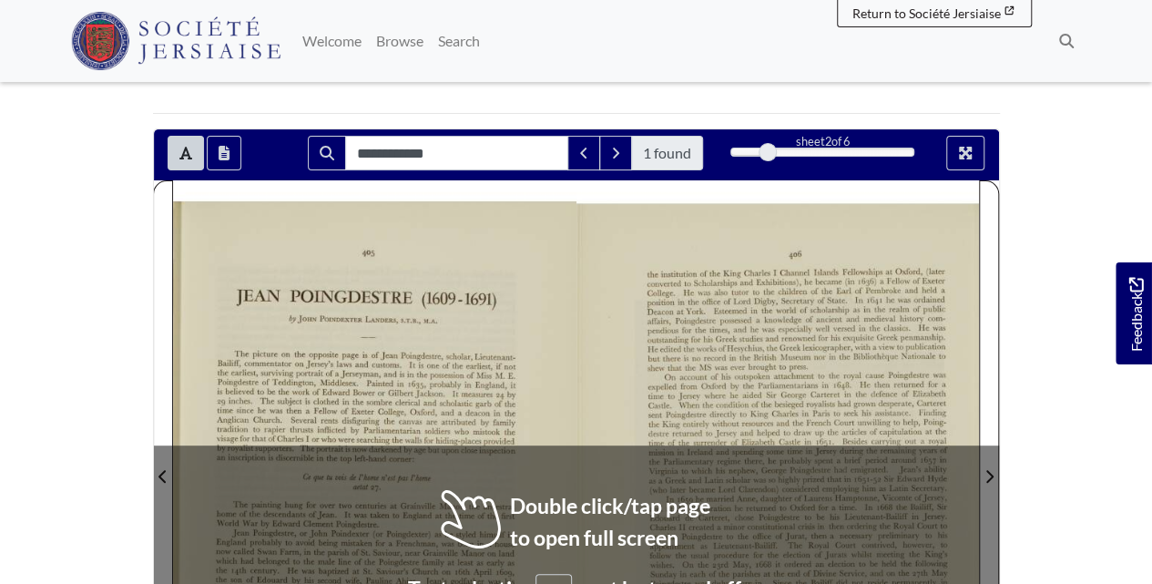
click at [579, 391] on div at bounding box center [777, 465] width 402 height 570
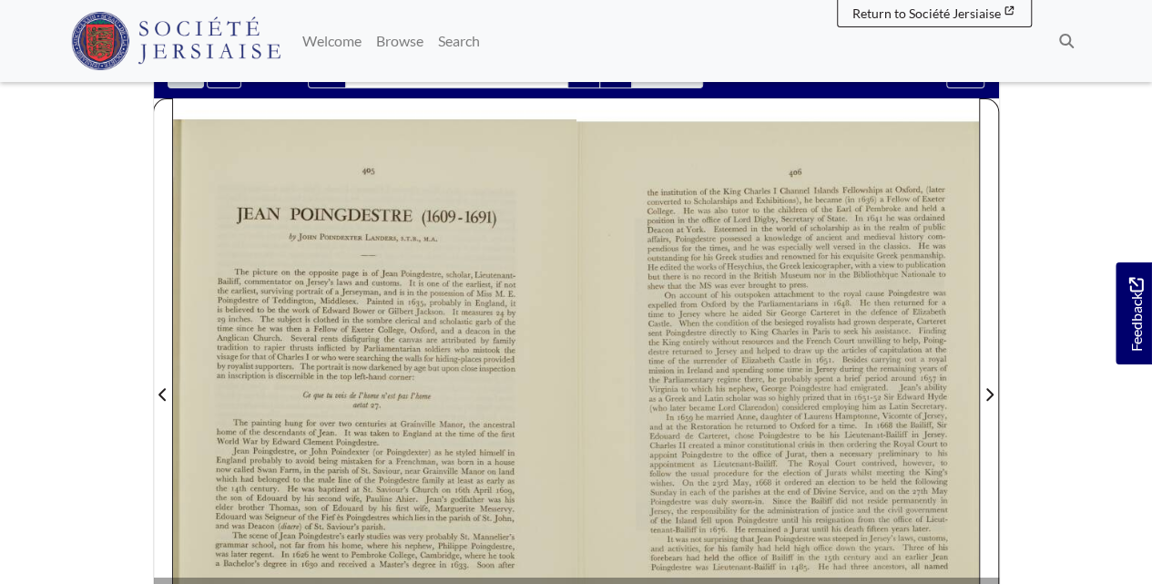
scroll to position [364, 0]
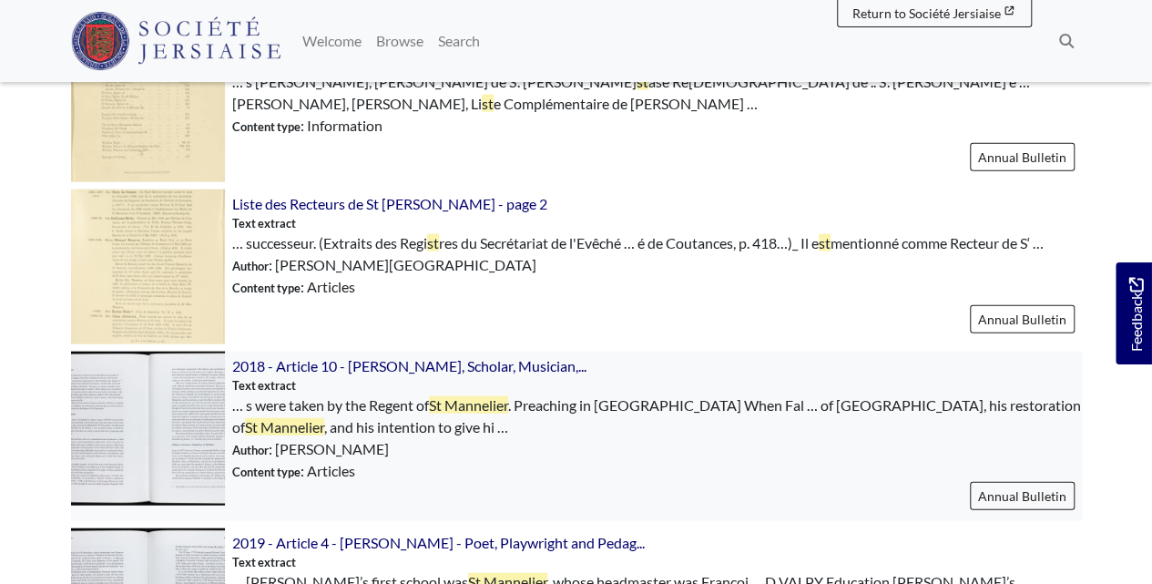
scroll to position [2245, 0]
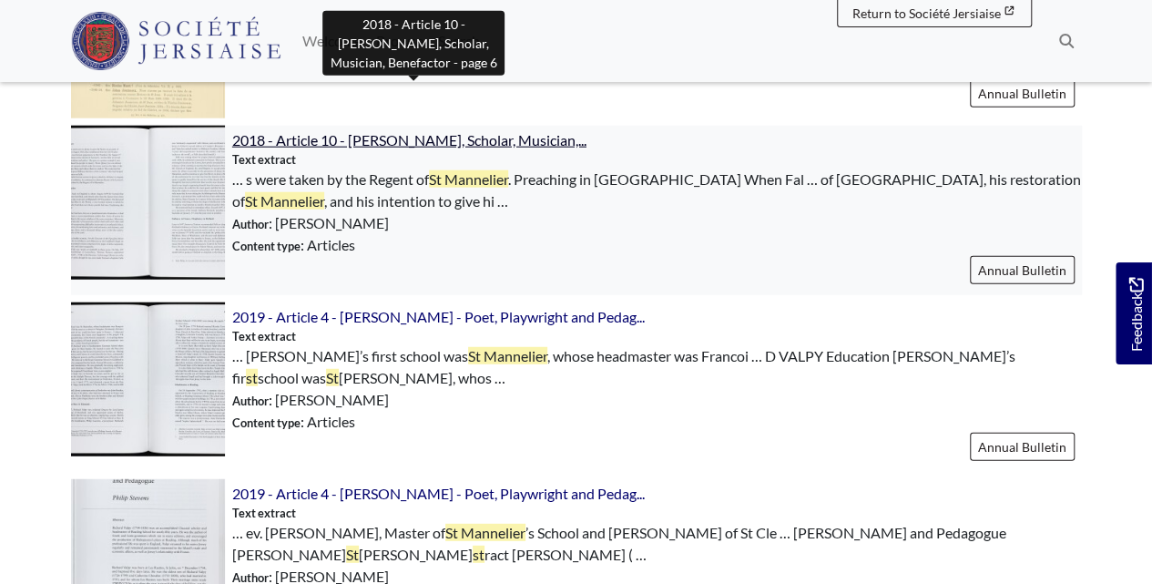
click at [464, 131] on span "2018 - Article 10 - Philip Falle - Priest, Scholar, Musician,..." at bounding box center [409, 139] width 354 height 17
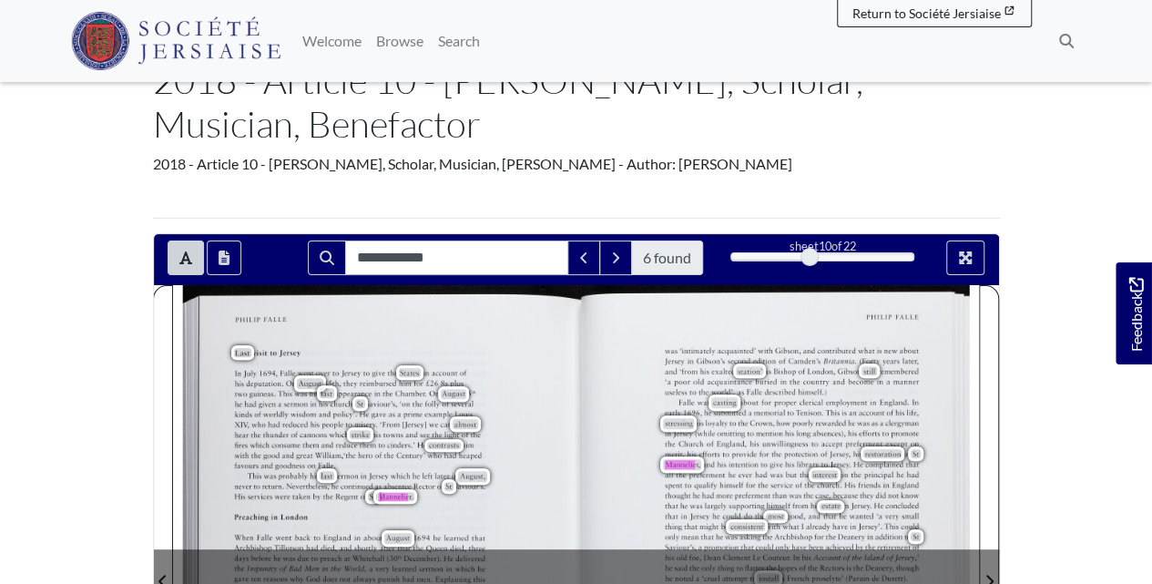
scroll to position [242, 0]
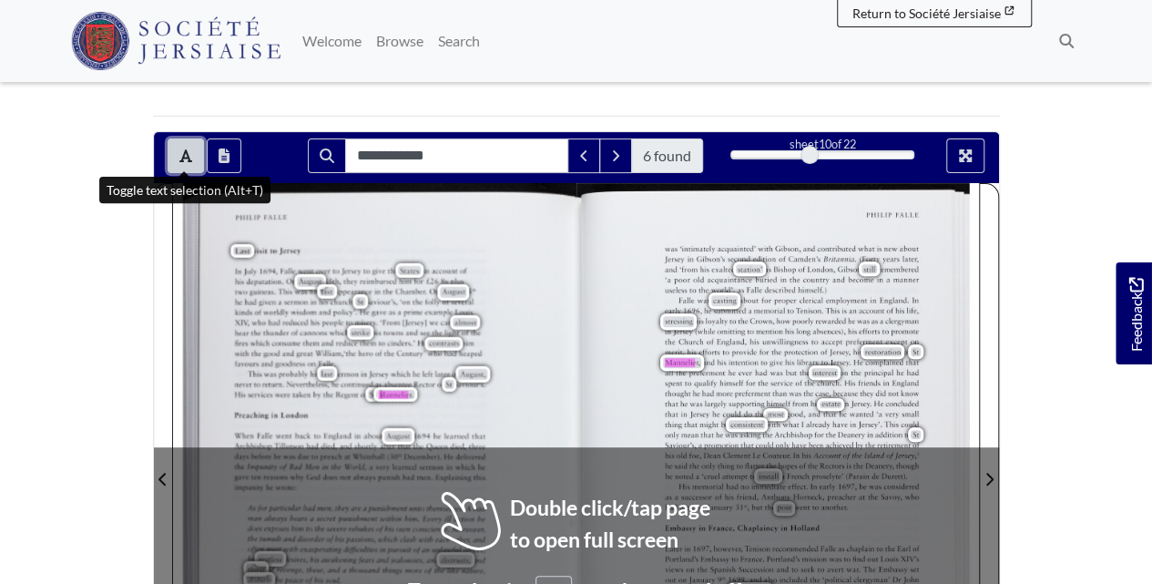
click at [184, 157] on icon "Toggle text selection (Alt+T)" at bounding box center [185, 155] width 13 height 15
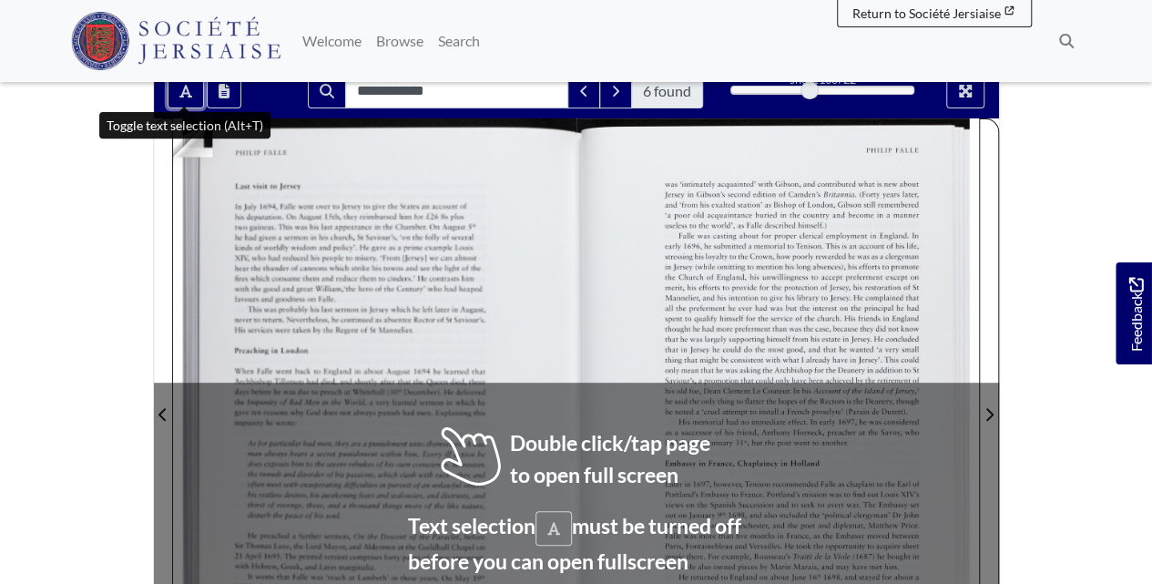
scroll to position [424, 0]
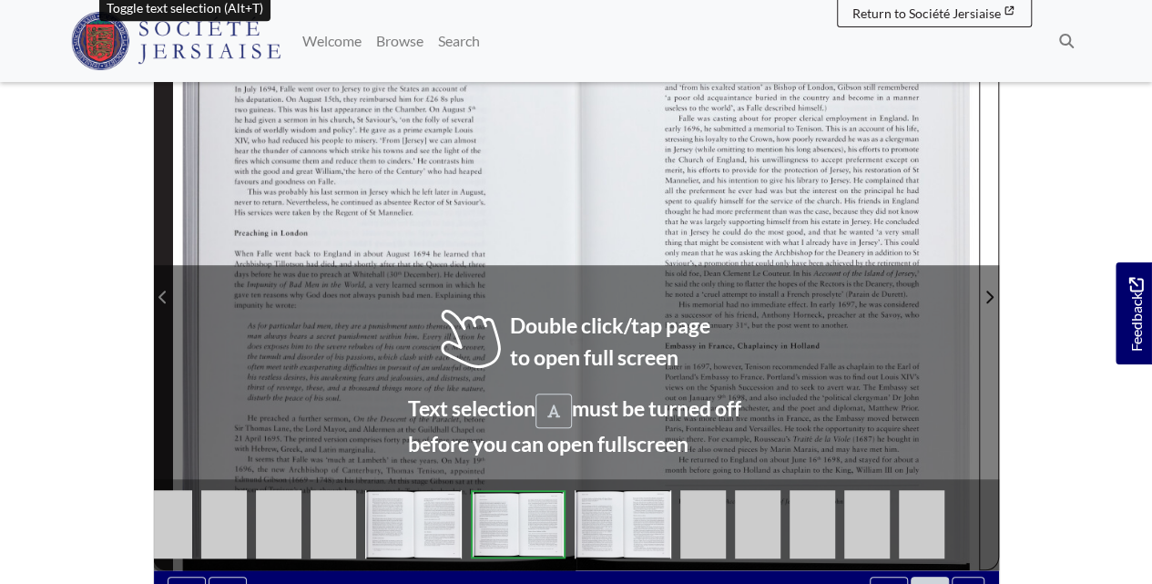
click at [165, 240] on span "Previous Page" at bounding box center [163, 286] width 18 height 568
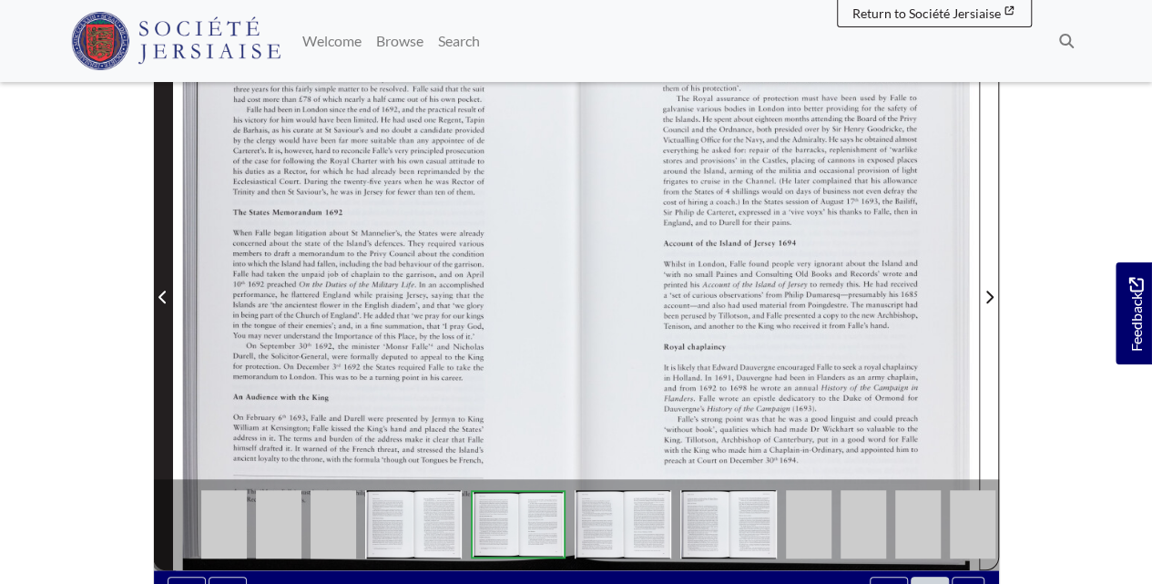
click at [165, 241] on span "Previous Page" at bounding box center [163, 286] width 18 height 568
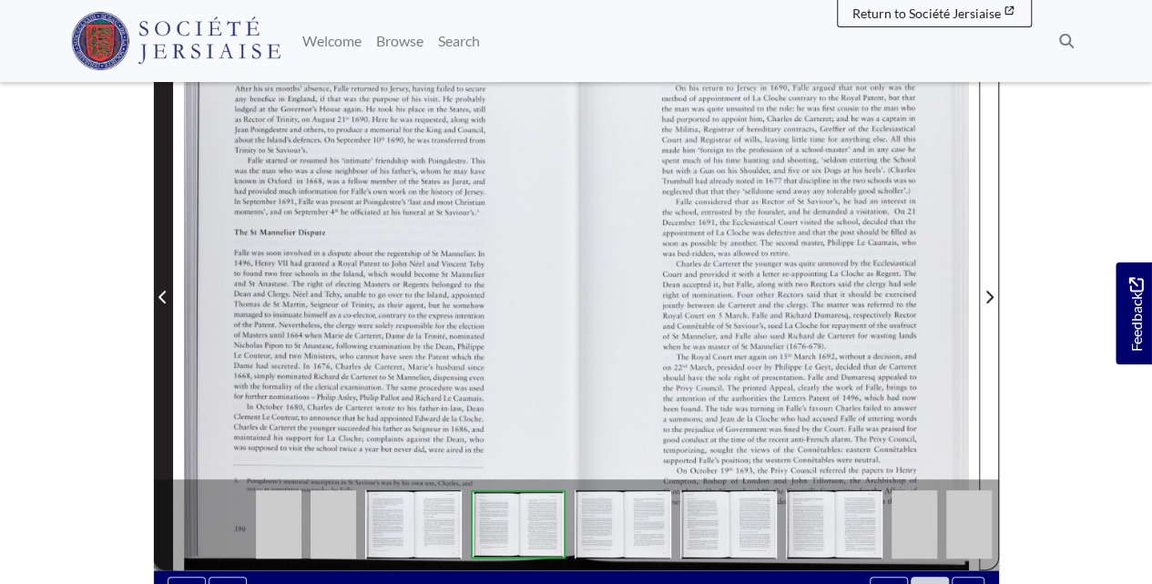
click at [165, 241] on span "Previous Page" at bounding box center [163, 286] width 18 height 568
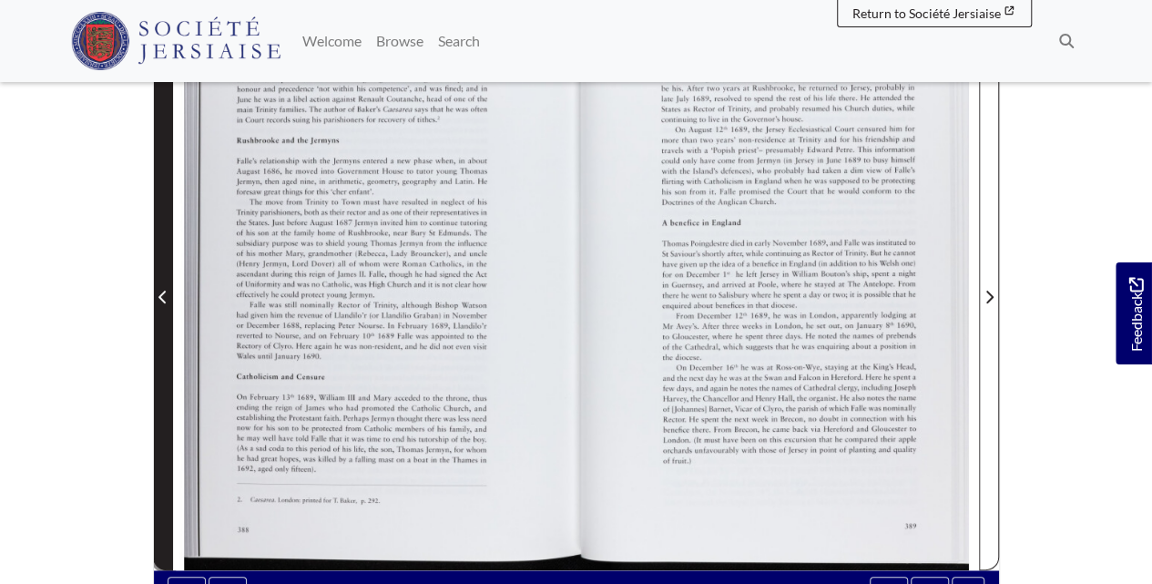
click at [165, 241] on span "Previous Page" at bounding box center [163, 286] width 18 height 568
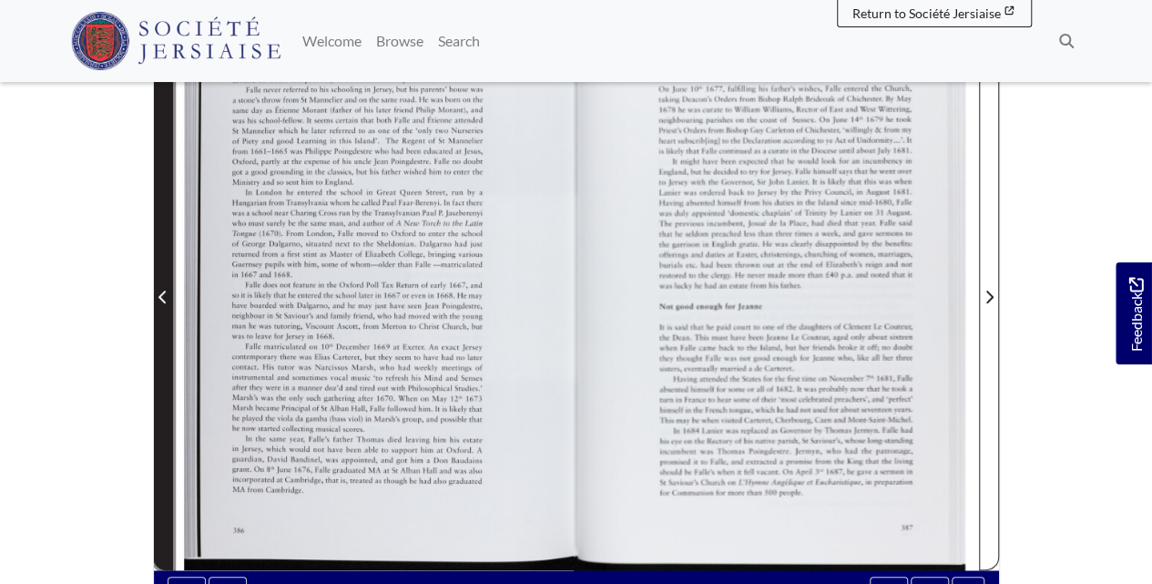
click at [165, 241] on span "Previous Page" at bounding box center [163, 286] width 18 height 568
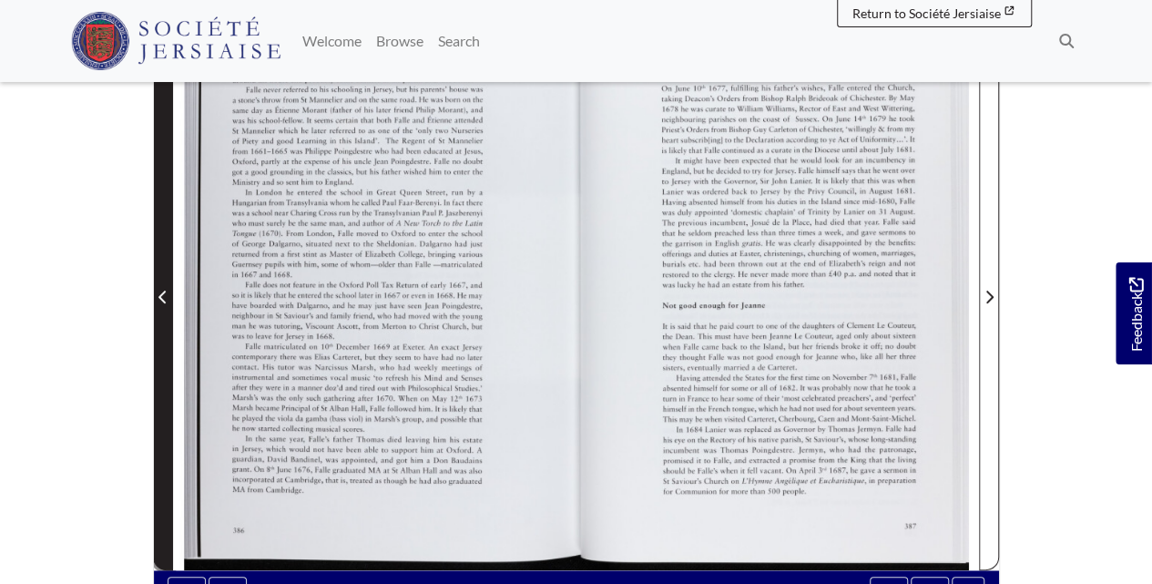
click at [165, 241] on span "Previous Page" at bounding box center [163, 286] width 18 height 568
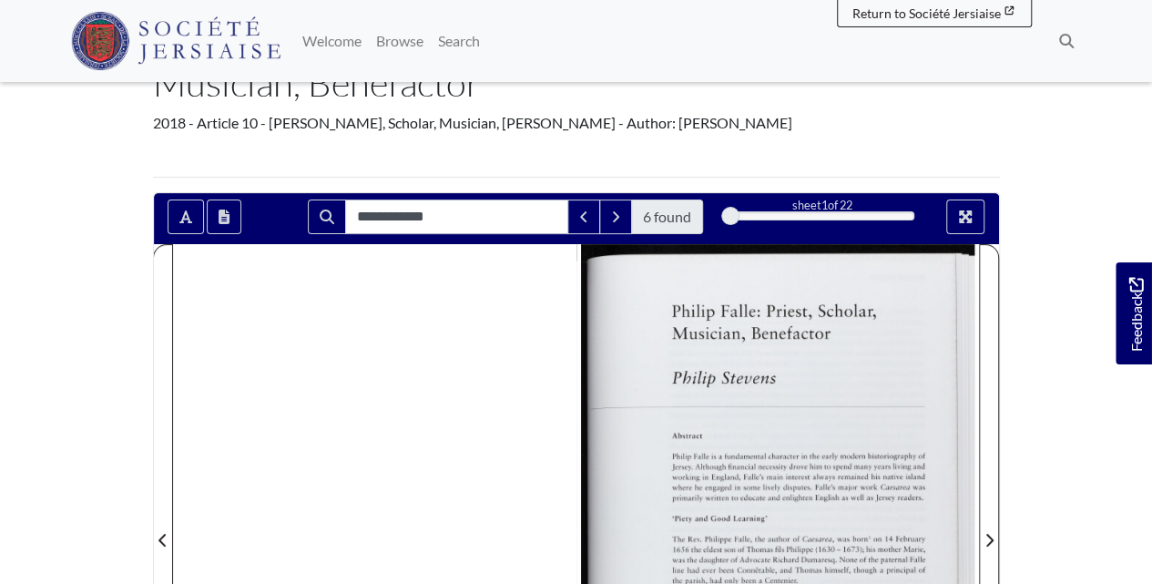
scroll to position [60, 0]
